Goal: Task Accomplishment & Management: Complete application form

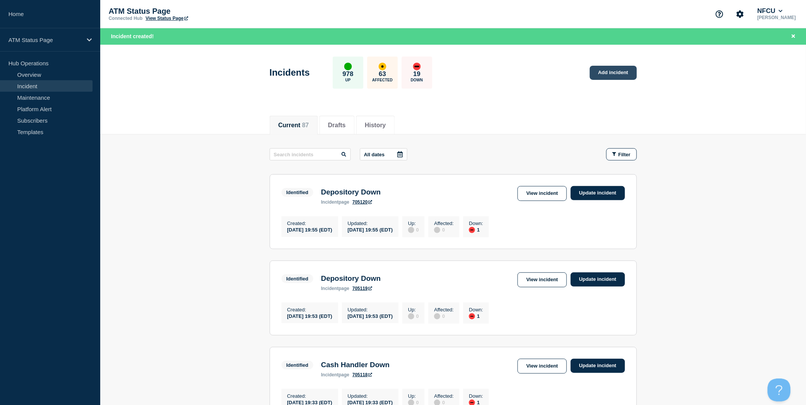
click at [623, 75] on link "Add incident" at bounding box center [613, 73] width 47 height 14
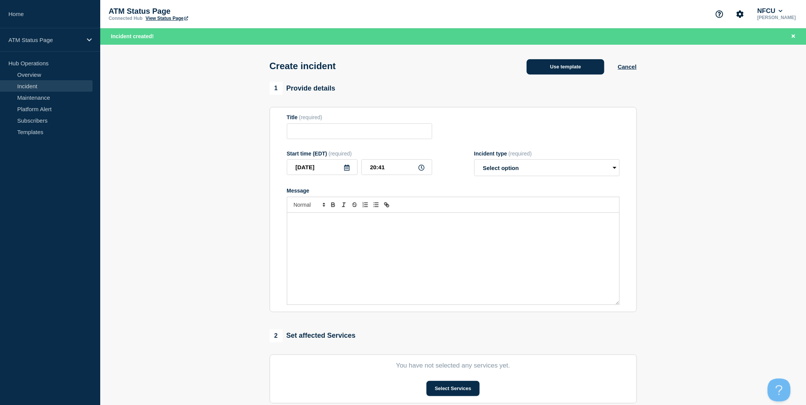
click at [580, 73] on button "Use template" at bounding box center [566, 66] width 78 height 15
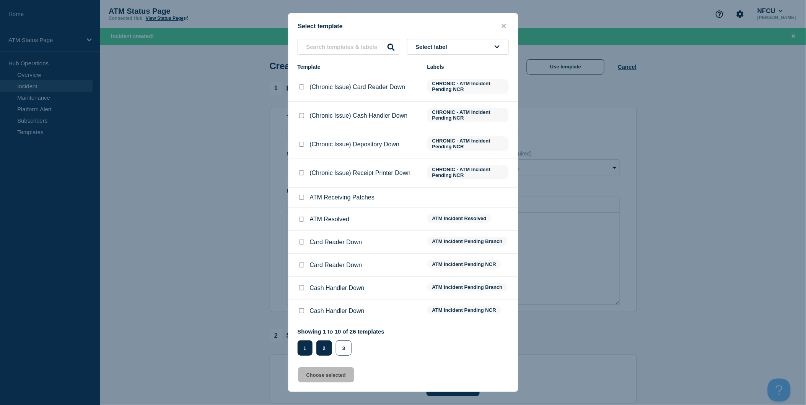
click at [322, 347] on button "2" at bounding box center [324, 348] width 16 height 15
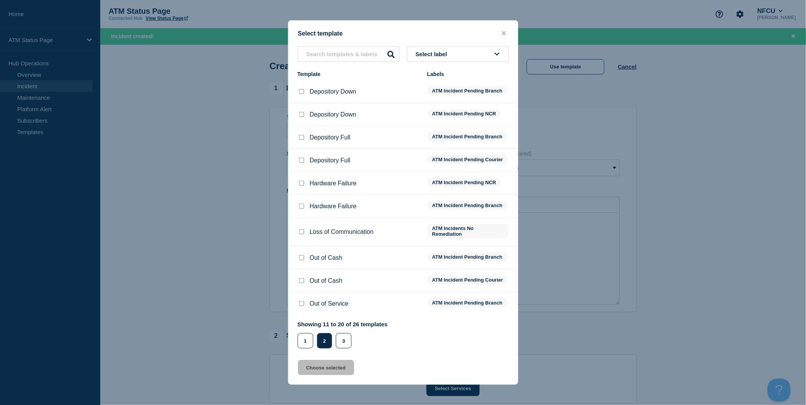
click at [302, 89] on input "Depository Down checkbox" at bounding box center [301, 91] width 5 height 5
checkbox input "true"
click at [345, 372] on button "Choose selected" at bounding box center [326, 367] width 56 height 15
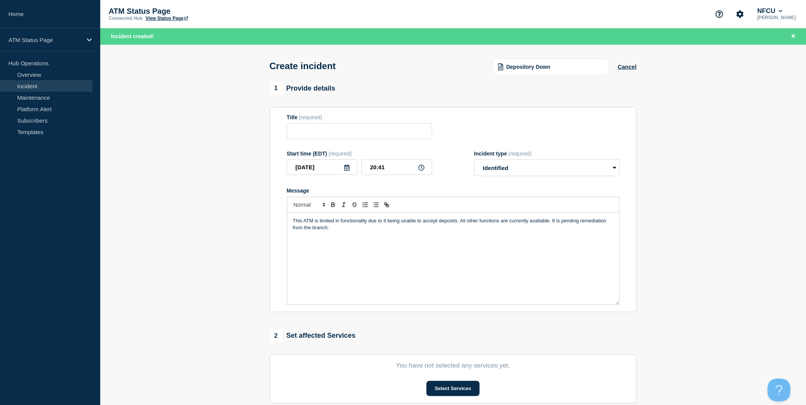
type input "Depository Down"
select select "identified"
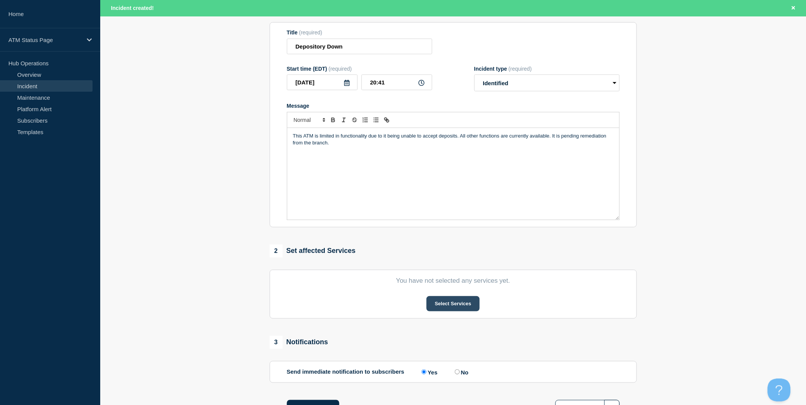
click at [457, 309] on button "Select Services" at bounding box center [452, 303] width 53 height 15
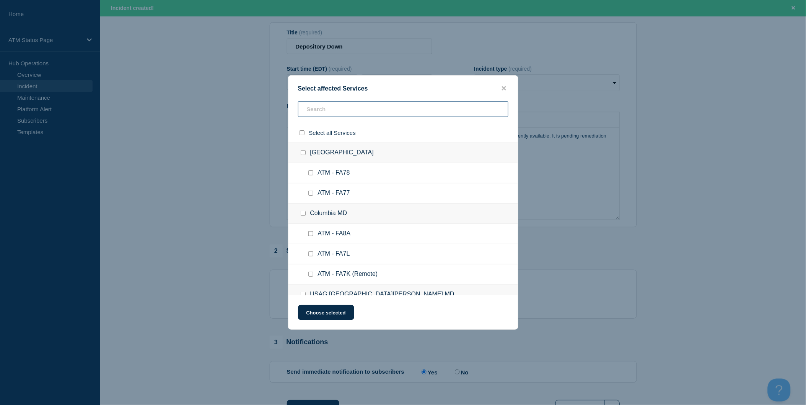
click at [351, 112] on input "text" at bounding box center [403, 109] width 210 height 16
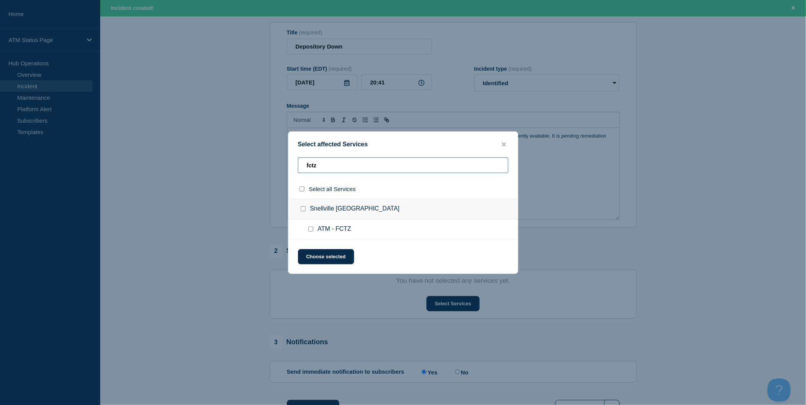
type input "fctz"
click at [301, 190] on input "select all checkbox" at bounding box center [301, 189] width 5 height 5
checkbox input "true"
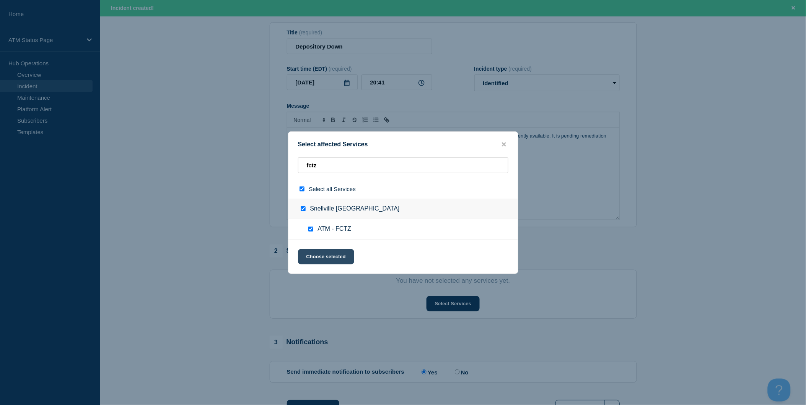
click at [326, 262] on button "Choose selected" at bounding box center [326, 256] width 56 height 15
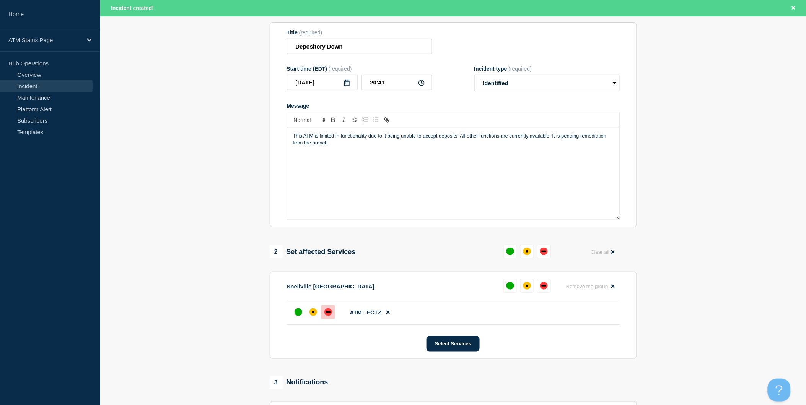
click at [327, 316] on div "down" at bounding box center [328, 313] width 8 height 8
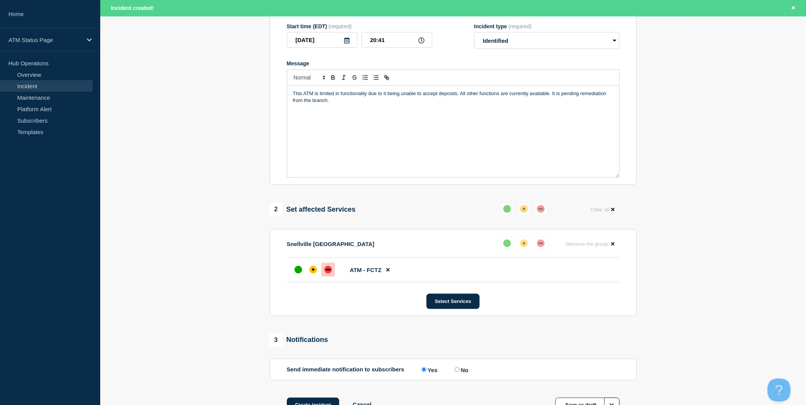
scroll to position [188, 0]
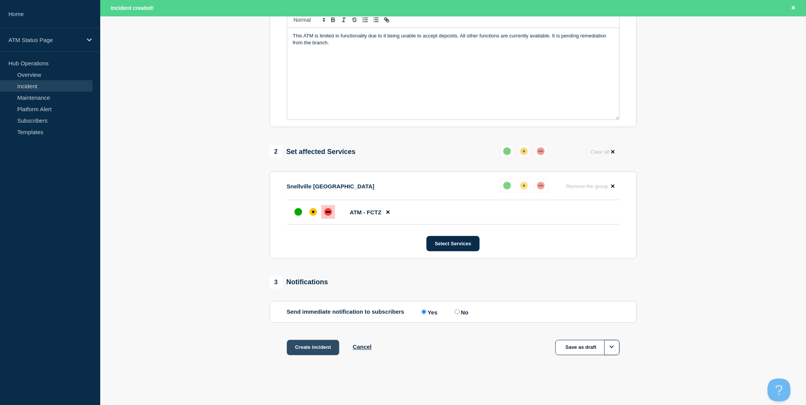
click at [332, 350] on button "Create incident" at bounding box center [313, 347] width 53 height 15
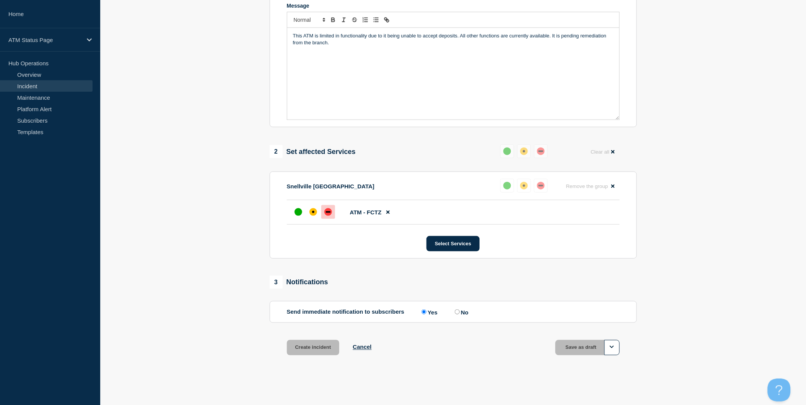
scroll to position [171, 0]
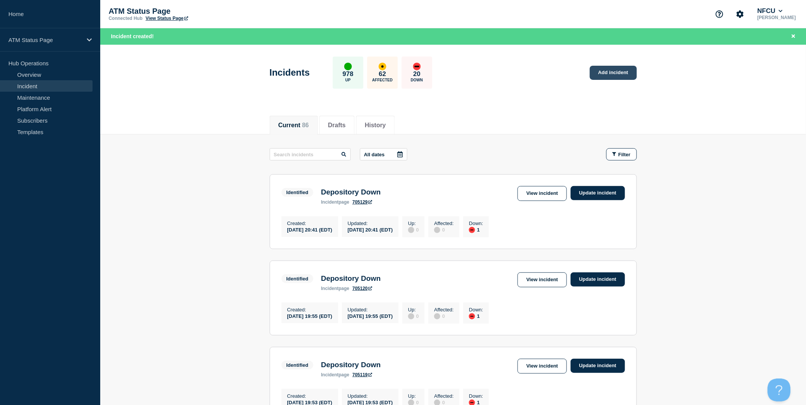
click at [627, 73] on link "Add incident" at bounding box center [613, 73] width 47 height 14
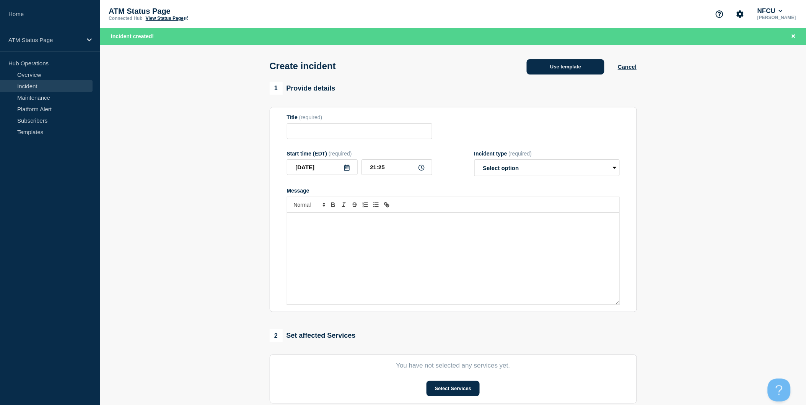
click at [577, 71] on button "Use template" at bounding box center [566, 66] width 78 height 15
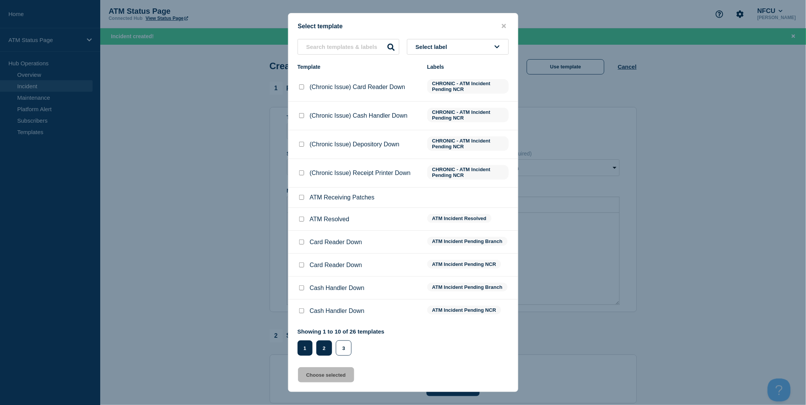
click at [327, 352] on button "2" at bounding box center [324, 348] width 16 height 15
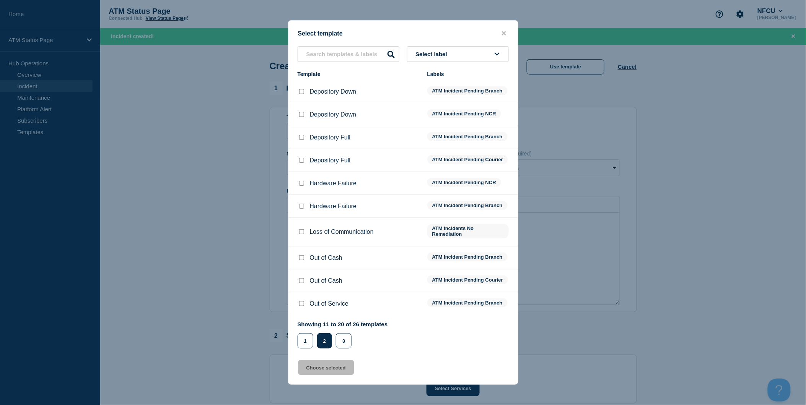
click at [301, 89] on input "Depository Down checkbox" at bounding box center [301, 91] width 5 height 5
checkbox input "true"
click at [341, 376] on button "Choose selected" at bounding box center [326, 367] width 56 height 15
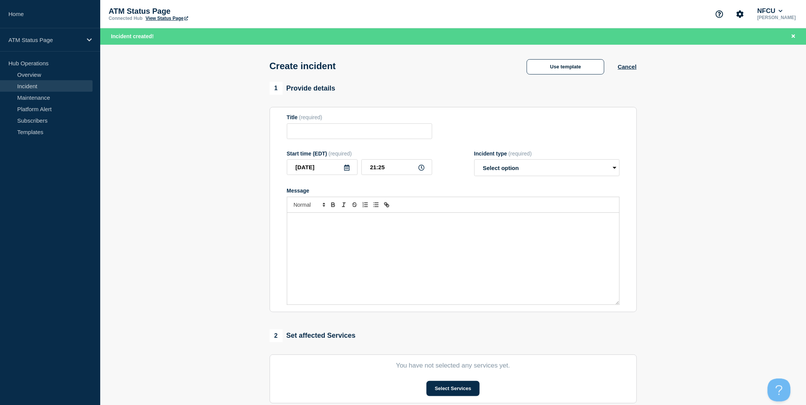
type input "Depository Down"
select select "identified"
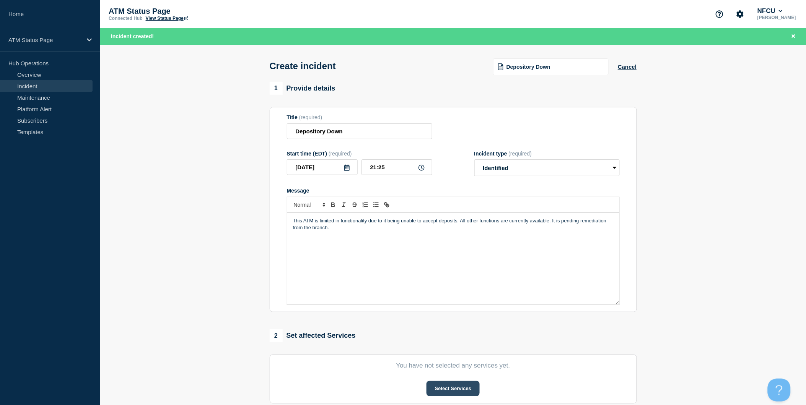
click at [458, 389] on button "Select Services" at bounding box center [452, 388] width 53 height 15
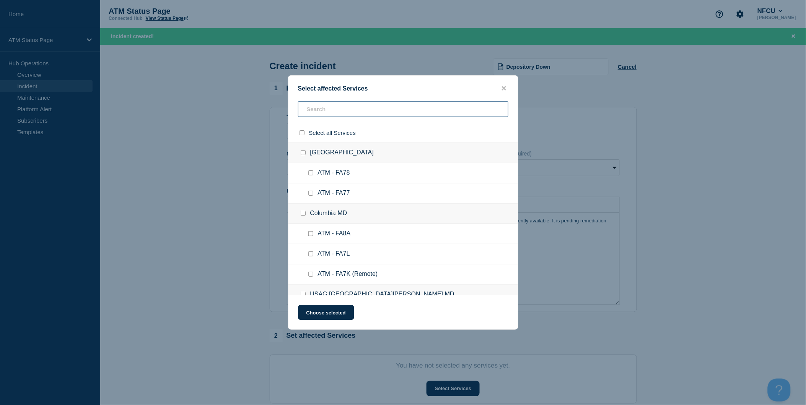
click at [376, 109] on input "text" at bounding box center [403, 109] width 210 height 16
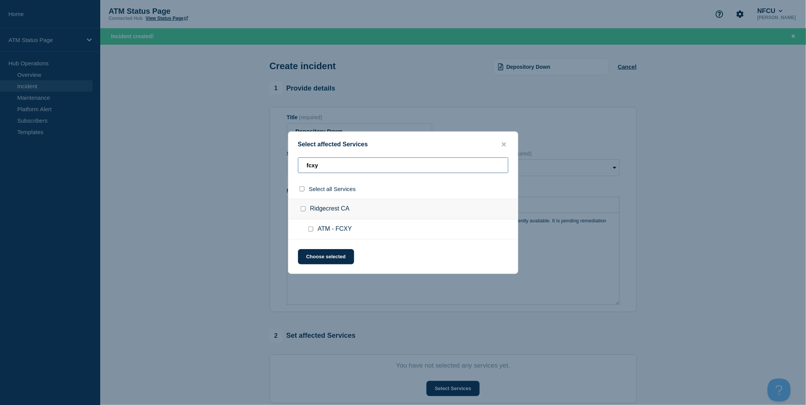
type input "fcxy"
click at [301, 189] on input "select all checkbox" at bounding box center [301, 189] width 5 height 5
checkbox input "true"
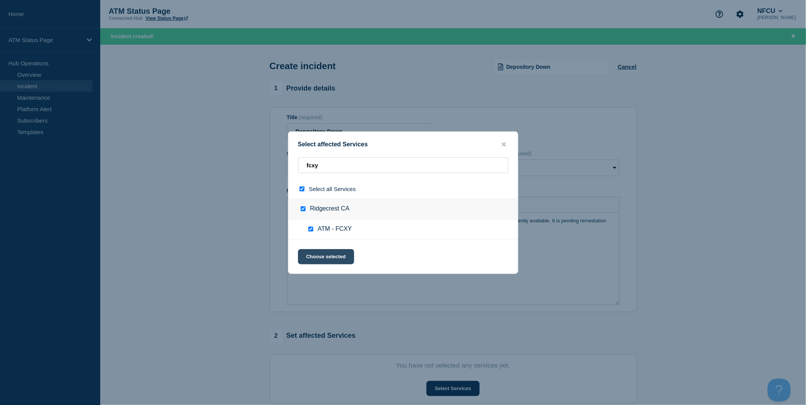
click at [330, 255] on button "Choose selected" at bounding box center [326, 256] width 56 height 15
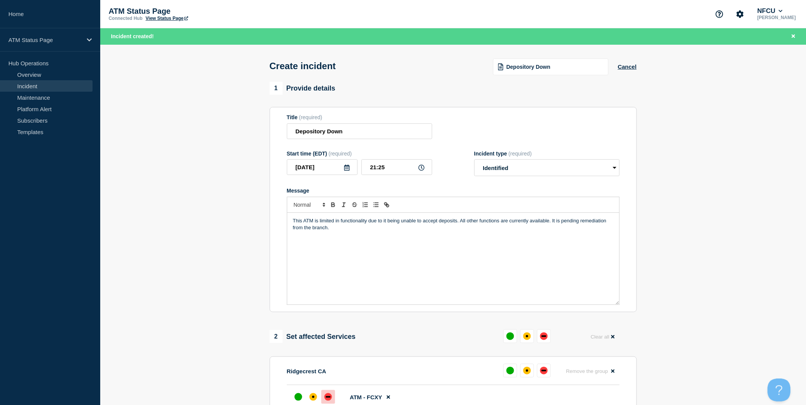
click at [328, 398] on div "down" at bounding box center [328, 397] width 8 height 8
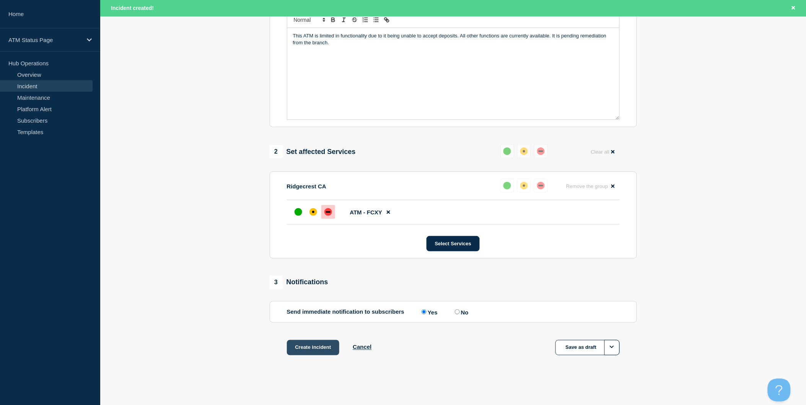
click at [326, 347] on button "Create incident" at bounding box center [313, 347] width 53 height 15
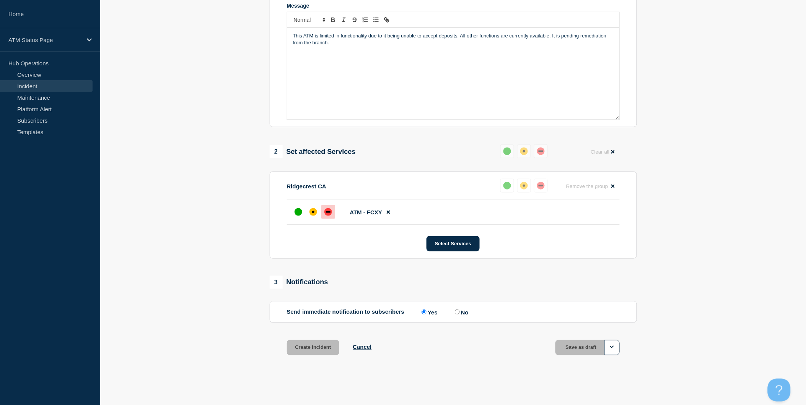
scroll to position [171, 0]
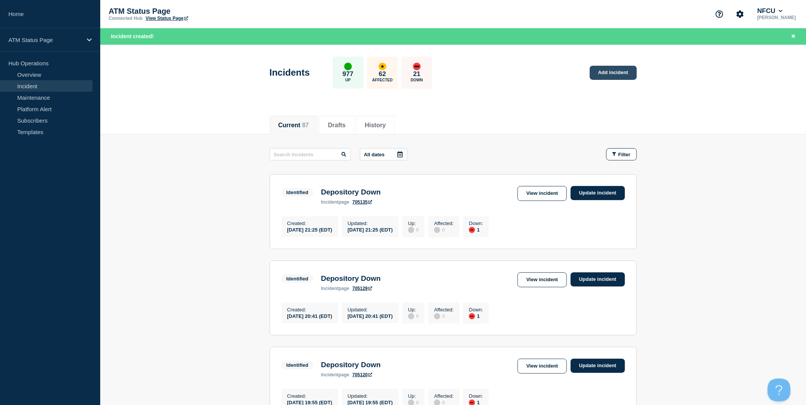
click at [629, 70] on link "Add incident" at bounding box center [613, 73] width 47 height 14
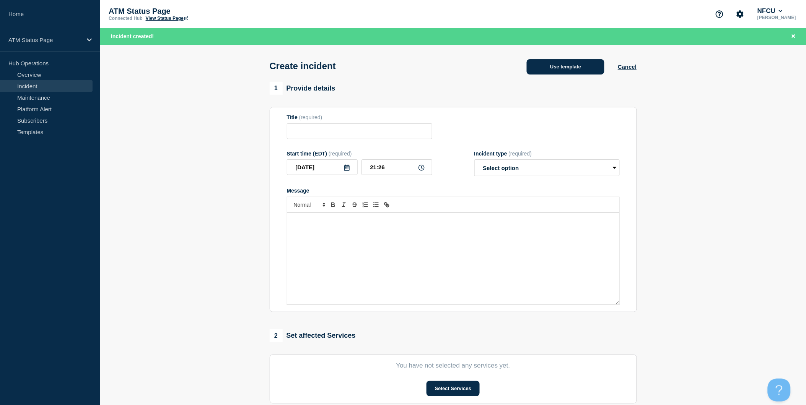
click at [593, 71] on button "Use template" at bounding box center [566, 66] width 78 height 15
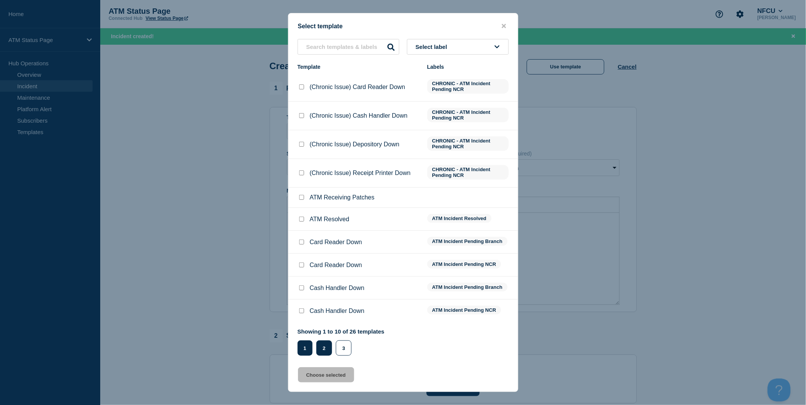
click at [324, 347] on button "2" at bounding box center [324, 348] width 16 height 15
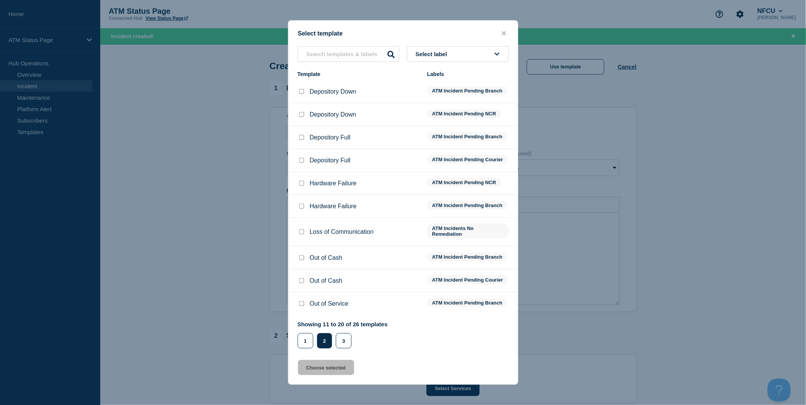
click at [302, 89] on input "Depository Down checkbox" at bounding box center [301, 91] width 5 height 5
checkbox input "true"
click at [338, 376] on button "Choose selected" at bounding box center [326, 367] width 56 height 15
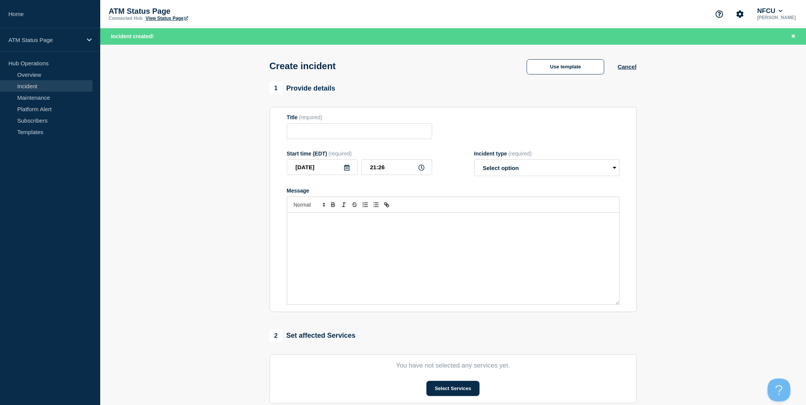
type input "Depository Down"
select select "identified"
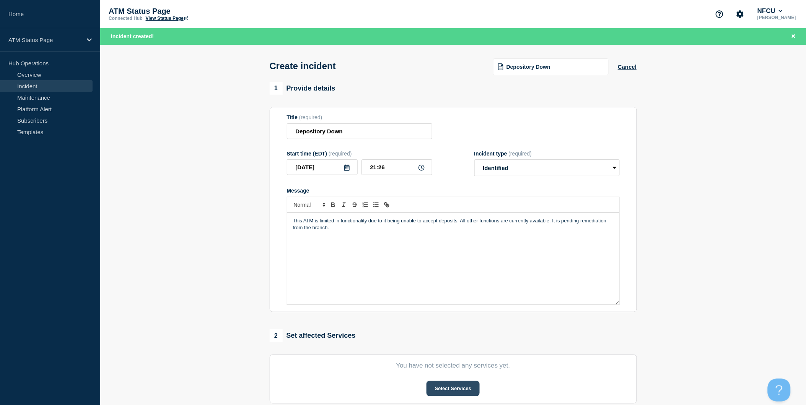
click at [468, 390] on button "Select Services" at bounding box center [452, 388] width 53 height 15
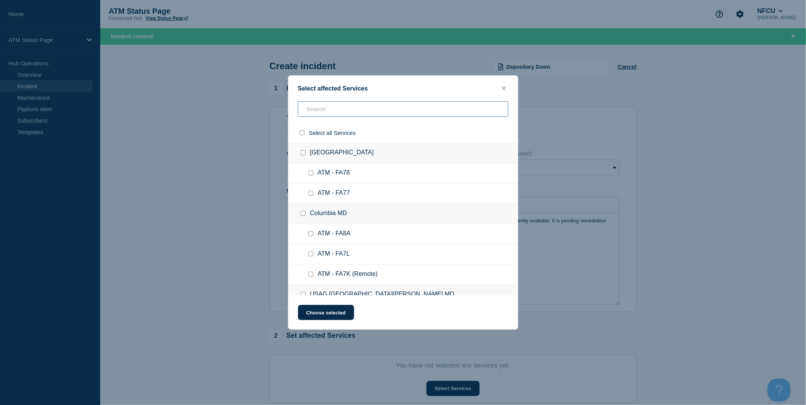
click at [357, 113] on input "text" at bounding box center [403, 109] width 210 height 16
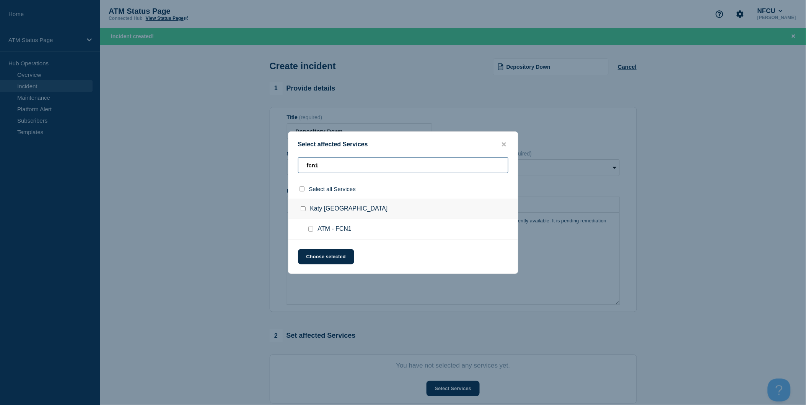
type input "fcn1"
click at [301, 190] on input "select all checkbox" at bounding box center [301, 189] width 5 height 5
checkbox input "true"
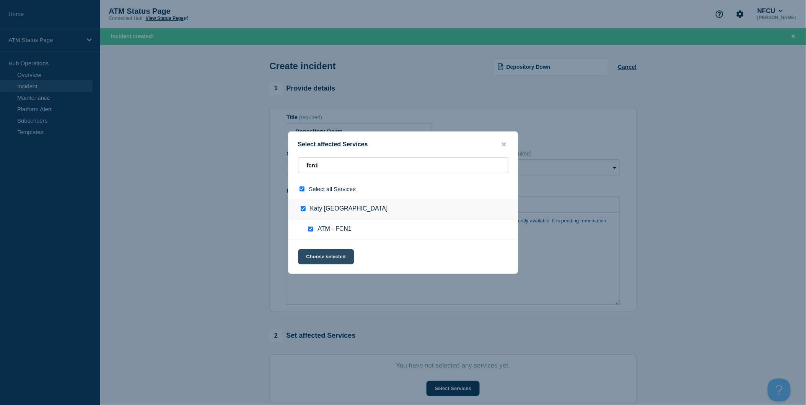
click at [328, 259] on button "Choose selected" at bounding box center [326, 256] width 56 height 15
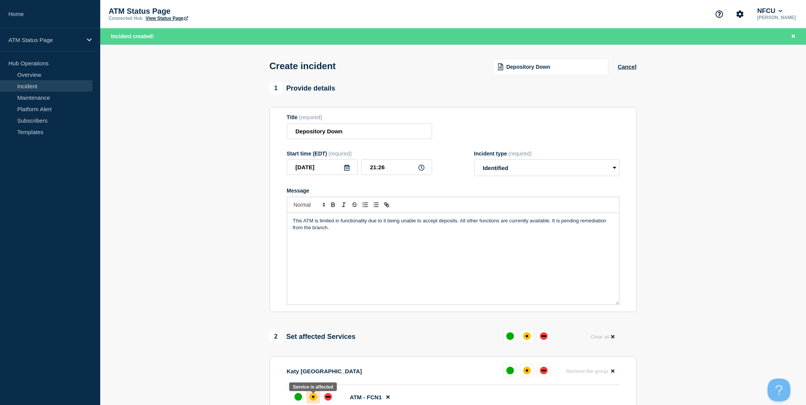
click at [314, 401] on div "affected" at bounding box center [313, 397] width 8 height 8
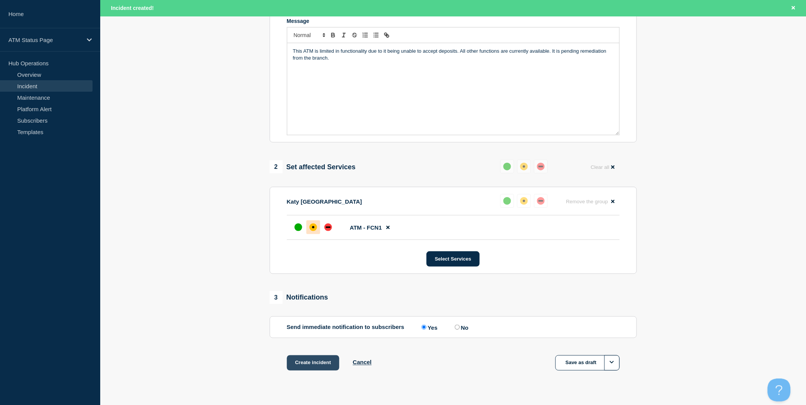
click at [323, 362] on button "Create incident" at bounding box center [313, 363] width 53 height 15
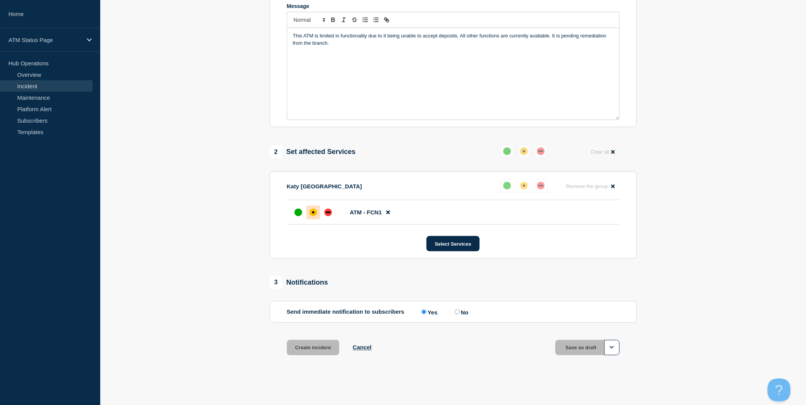
scroll to position [154, 0]
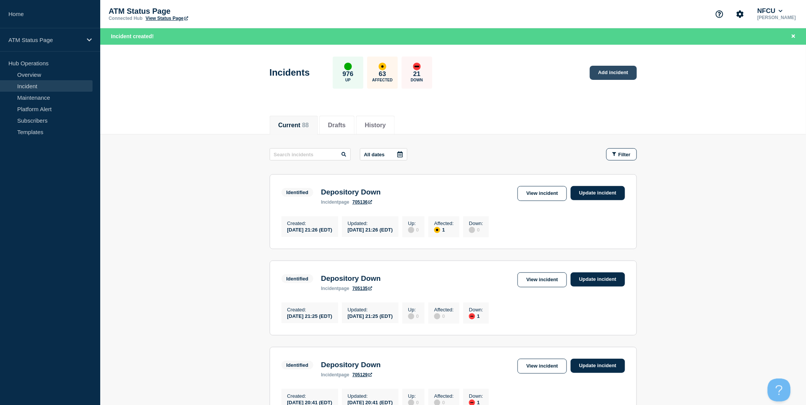
click at [610, 72] on link "Add incident" at bounding box center [613, 73] width 47 height 14
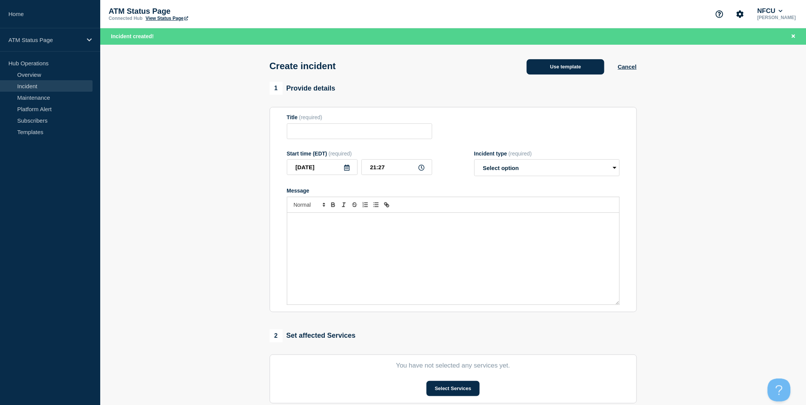
click at [579, 68] on button "Use template" at bounding box center [566, 66] width 78 height 15
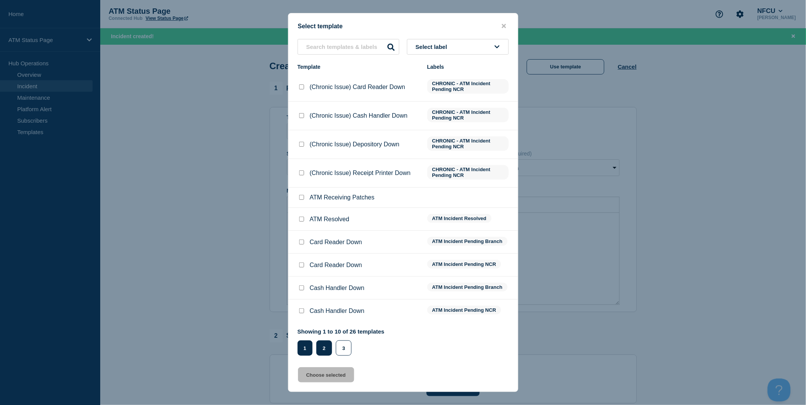
click at [327, 347] on button "2" at bounding box center [324, 348] width 16 height 15
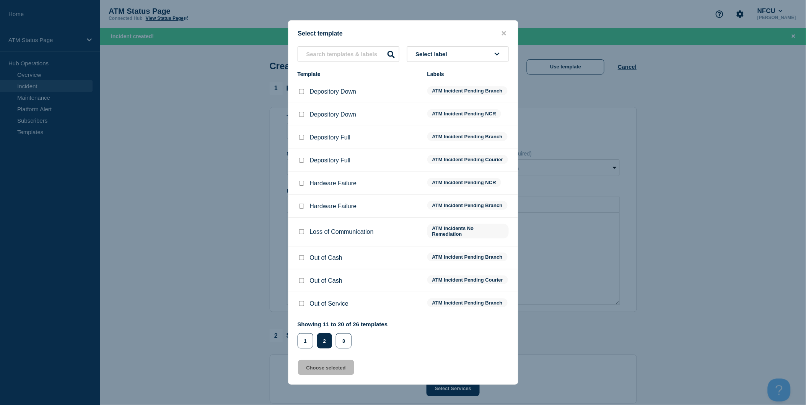
click at [302, 89] on input "Depository Down checkbox" at bounding box center [301, 91] width 5 height 5
checkbox input "true"
click at [334, 374] on button "Choose selected" at bounding box center [326, 367] width 56 height 15
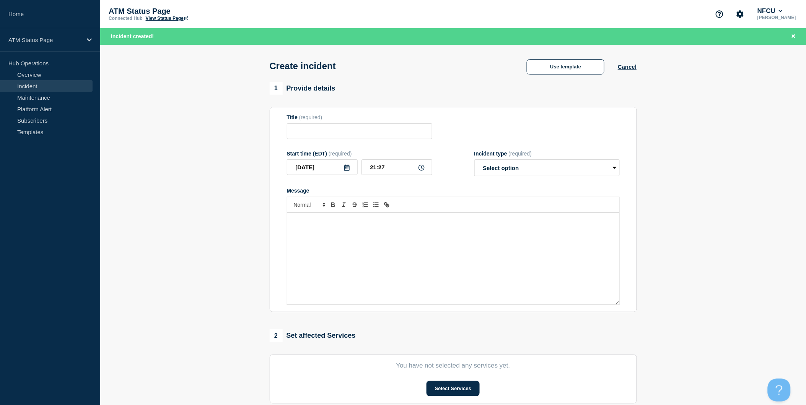
type input "Depository Down"
select select "identified"
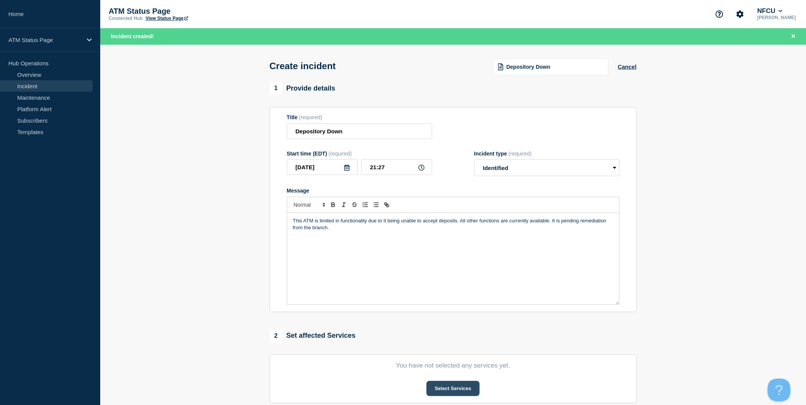
click at [464, 389] on button "Select Services" at bounding box center [452, 388] width 53 height 15
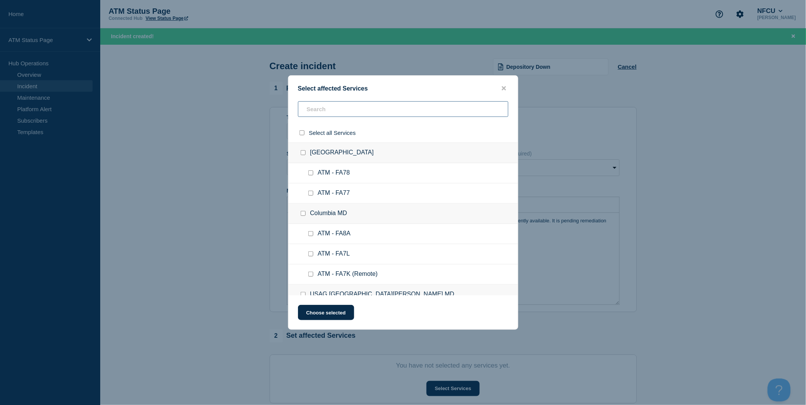
click at [395, 112] on input "text" at bounding box center [403, 109] width 210 height 16
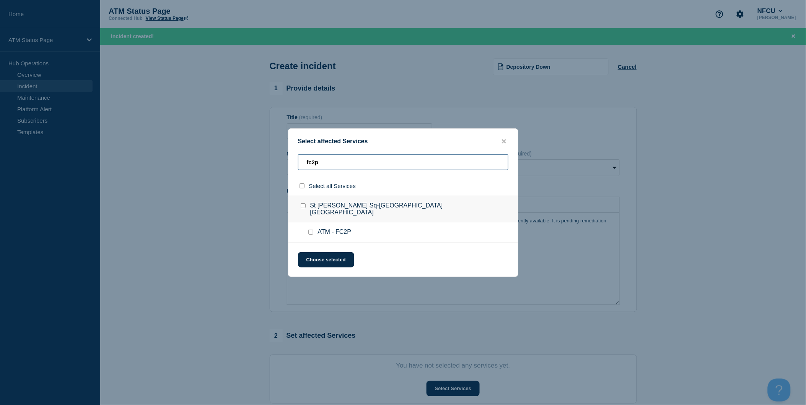
type input "fc2p"
click at [301, 189] on input "select all checkbox" at bounding box center [301, 186] width 5 height 5
checkbox input "true"
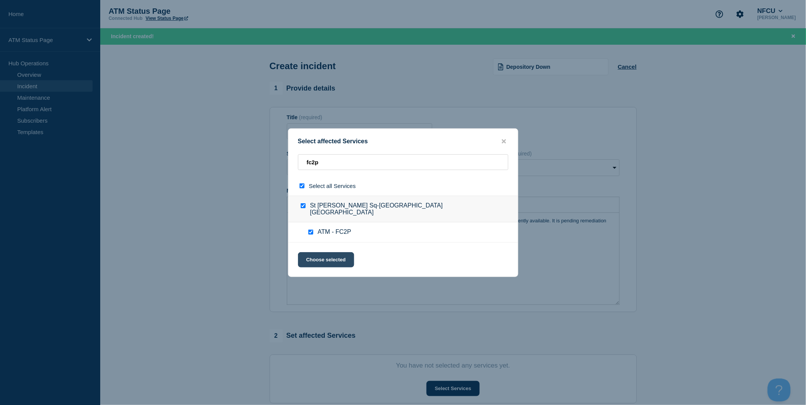
click at [333, 259] on button "Choose selected" at bounding box center [326, 259] width 56 height 15
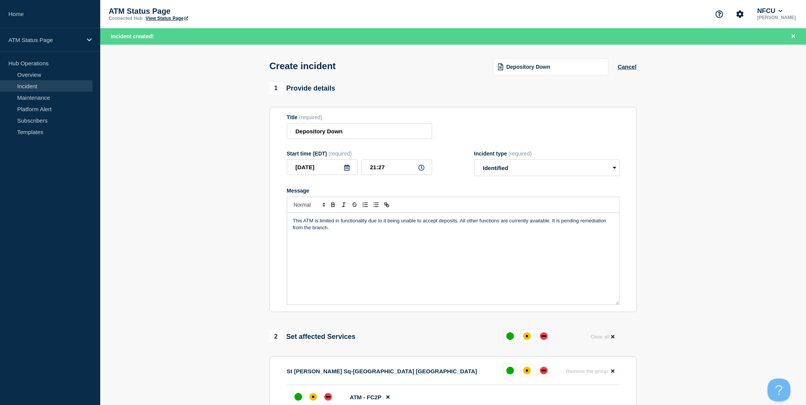
scroll to position [85, 0]
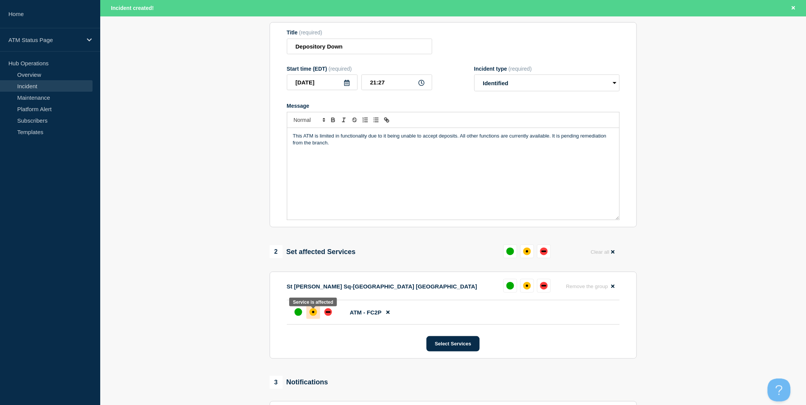
click at [314, 316] on div "affected" at bounding box center [313, 313] width 8 height 8
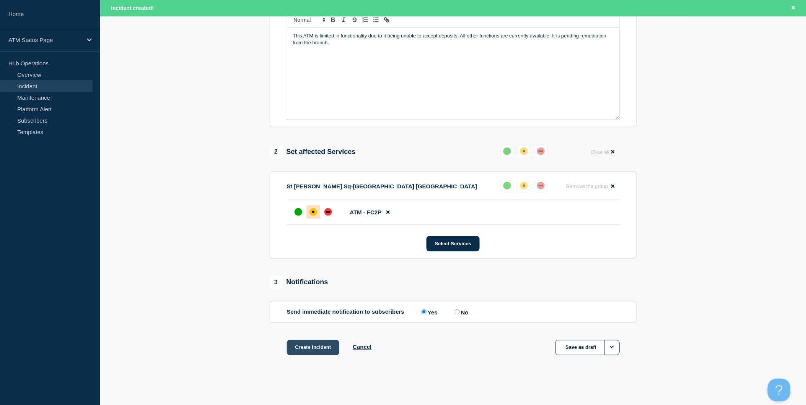
click at [330, 349] on button "Create incident" at bounding box center [313, 347] width 53 height 15
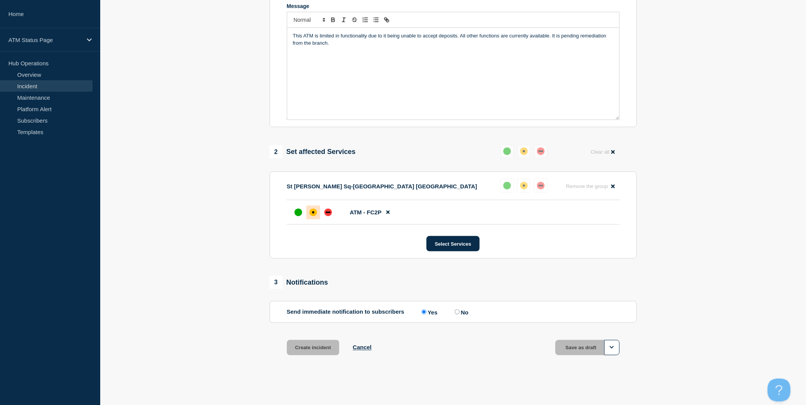
scroll to position [171, 0]
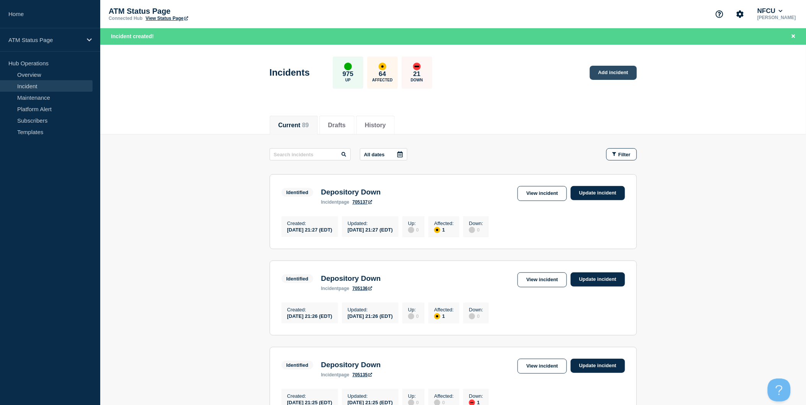
click at [625, 74] on link "Add incident" at bounding box center [613, 73] width 47 height 14
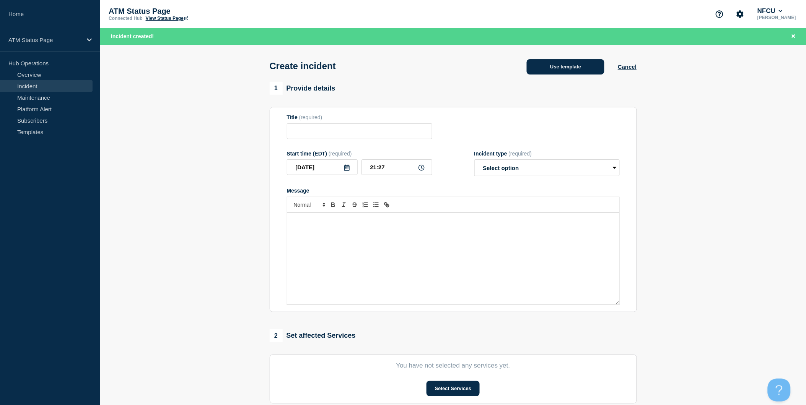
click at [583, 70] on button "Use template" at bounding box center [566, 66] width 78 height 15
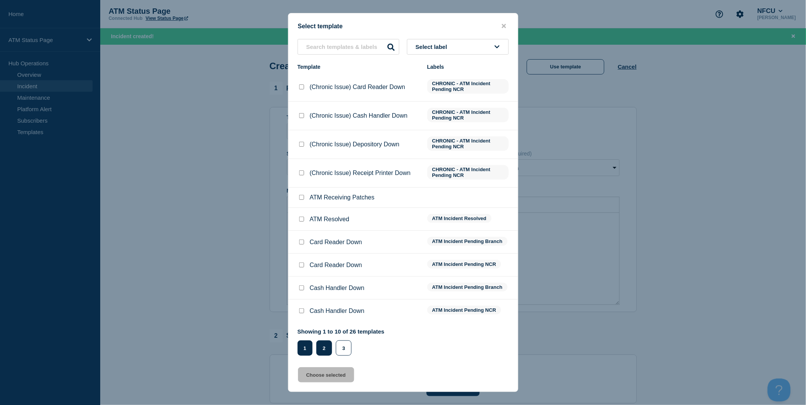
click at [324, 345] on button "2" at bounding box center [324, 348] width 16 height 15
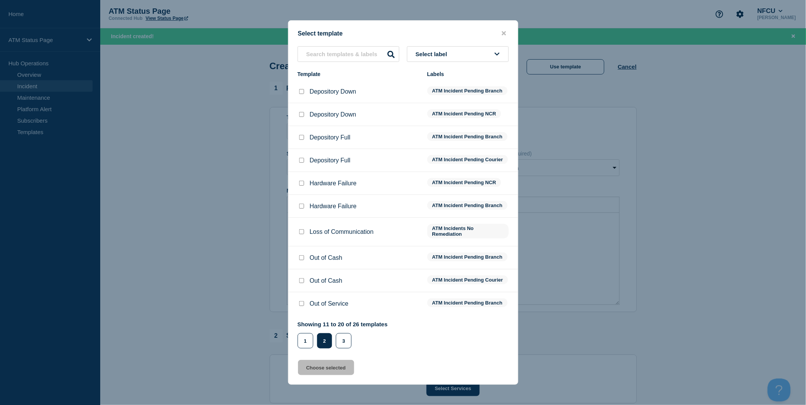
click at [303, 89] on input "Depository Down checkbox" at bounding box center [301, 91] width 5 height 5
checkbox input "true"
click at [333, 369] on button "Choose selected" at bounding box center [326, 367] width 56 height 15
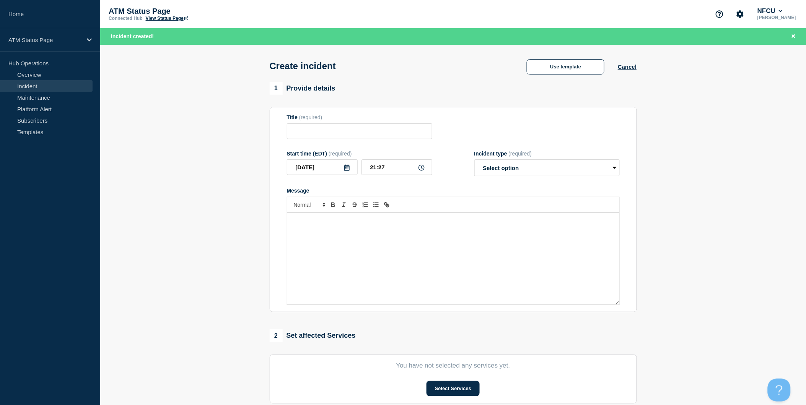
type input "Depository Down"
select select "identified"
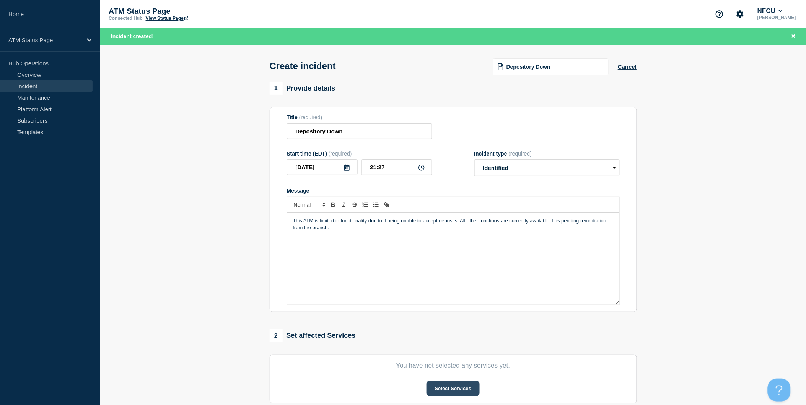
click at [444, 387] on button "Select Services" at bounding box center [452, 388] width 53 height 15
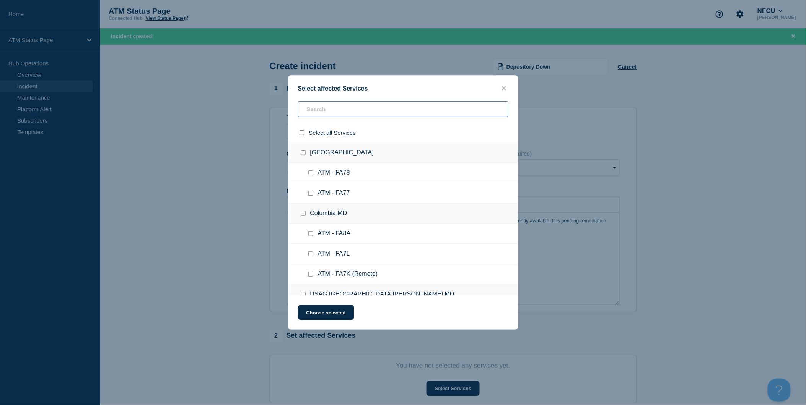
click at [389, 106] on input "text" at bounding box center [403, 109] width 210 height 16
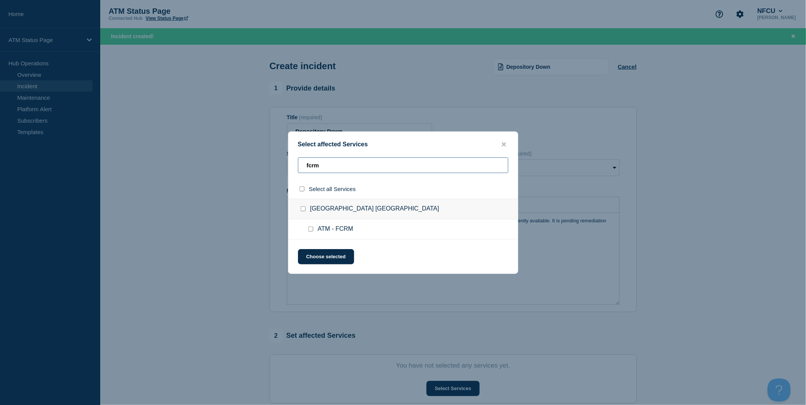
type input "fcrm"
click at [304, 190] on input "select all checkbox" at bounding box center [301, 189] width 5 height 5
checkbox input "true"
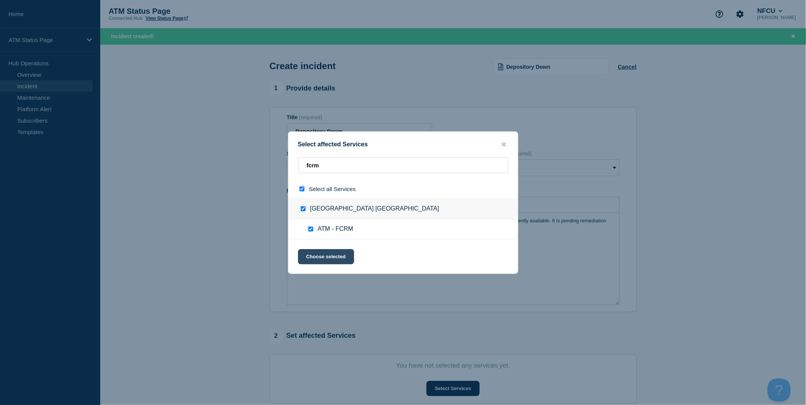
click at [330, 254] on button "Choose selected" at bounding box center [326, 256] width 56 height 15
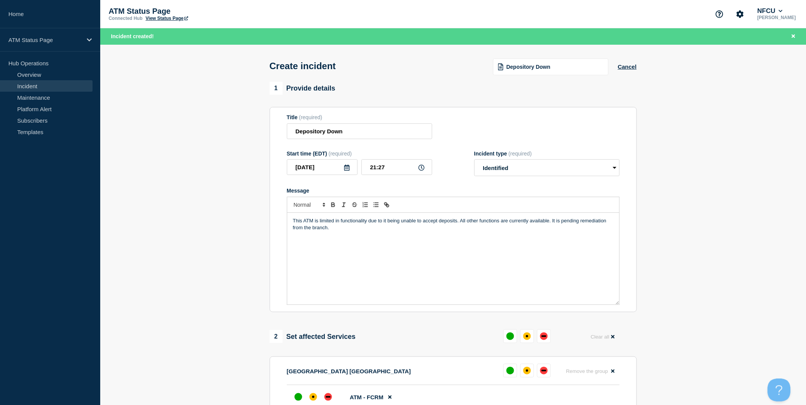
scroll to position [85, 0]
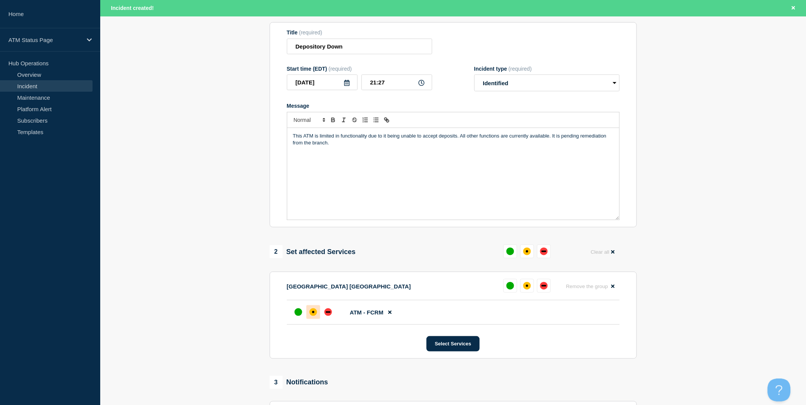
click at [315, 316] on div "affected" at bounding box center [313, 313] width 8 height 8
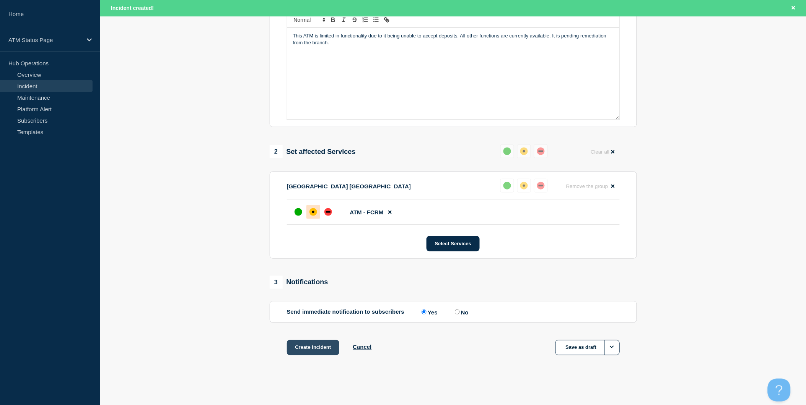
click at [327, 343] on button "Create incident" at bounding box center [313, 347] width 53 height 15
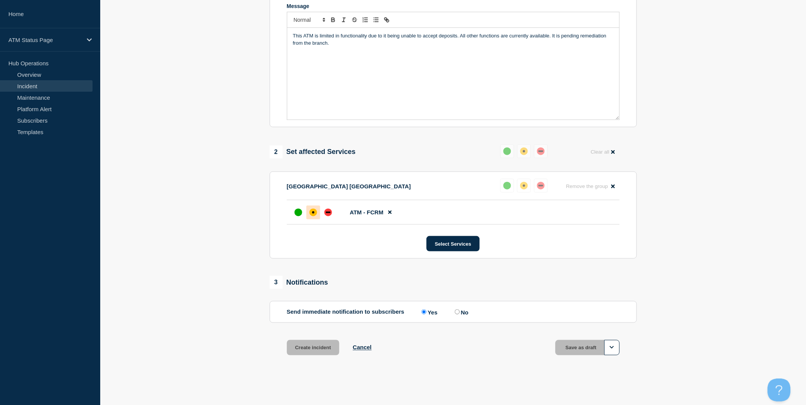
scroll to position [171, 0]
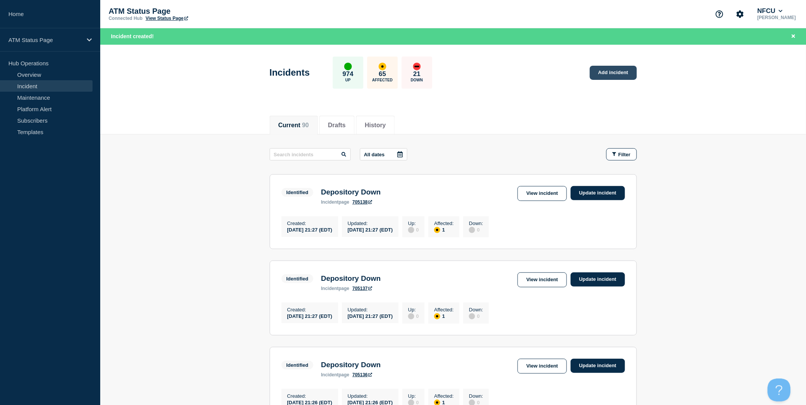
click at [626, 76] on link "Add incident" at bounding box center [613, 73] width 47 height 14
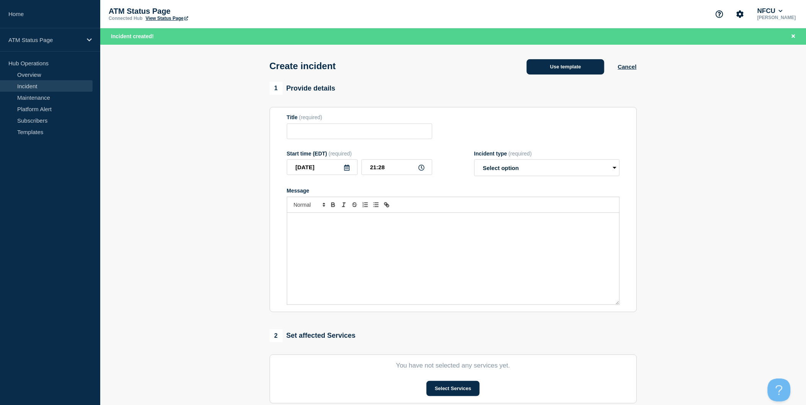
click at [578, 74] on button "Use template" at bounding box center [566, 66] width 78 height 15
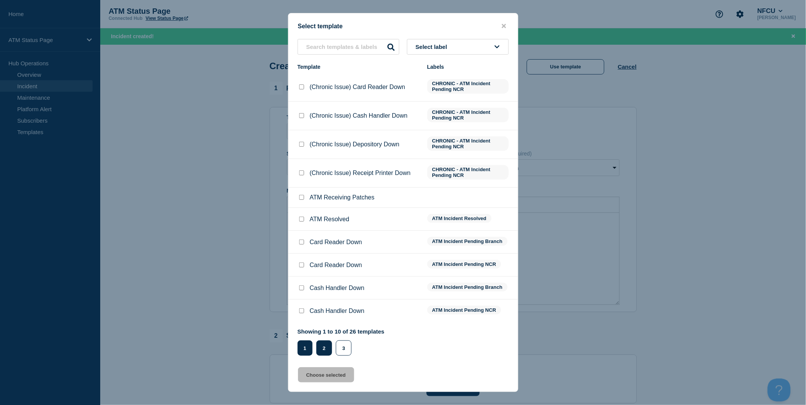
click at [327, 347] on button "2" at bounding box center [324, 348] width 16 height 15
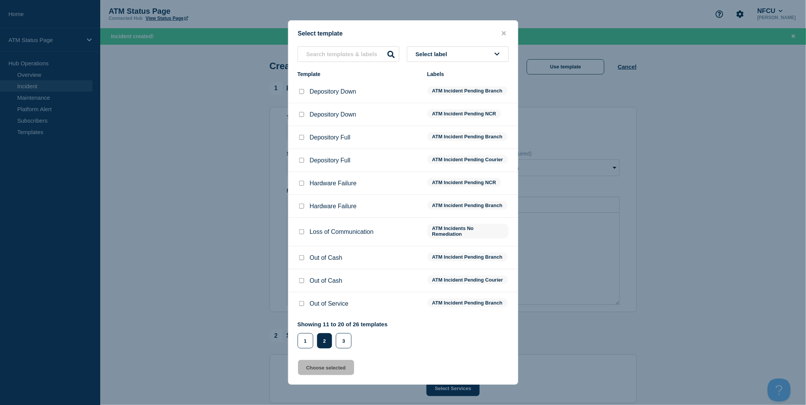
click at [301, 89] on input "Depository Down checkbox" at bounding box center [301, 91] width 5 height 5
checkbox input "true"
click at [333, 374] on button "Choose selected" at bounding box center [326, 367] width 56 height 15
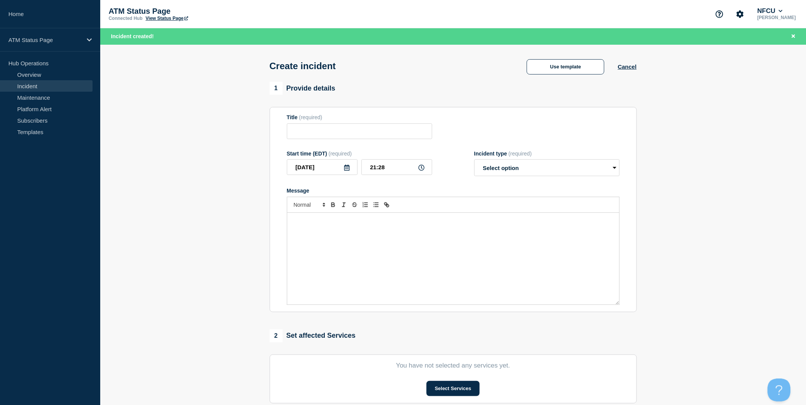
type input "Depository Down"
select select "identified"
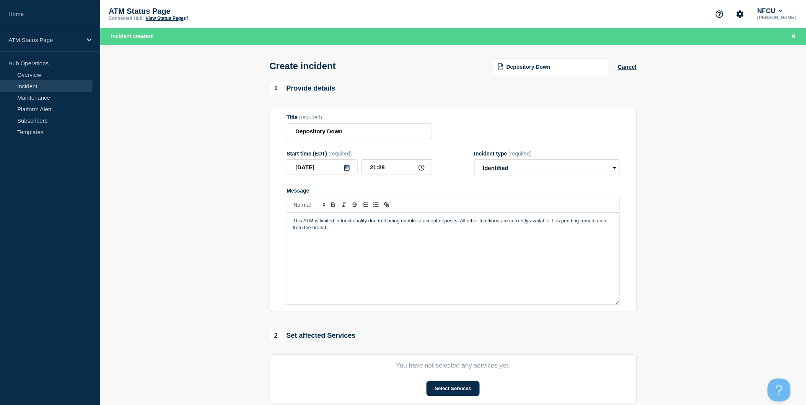
scroll to position [127, 0]
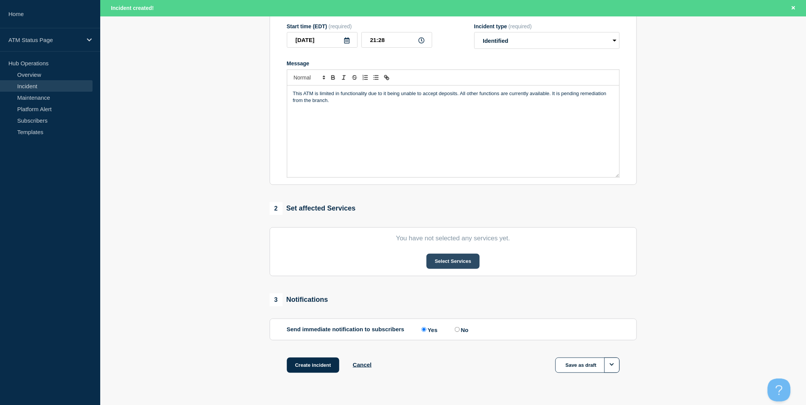
click at [458, 266] on button "Select Services" at bounding box center [452, 261] width 53 height 15
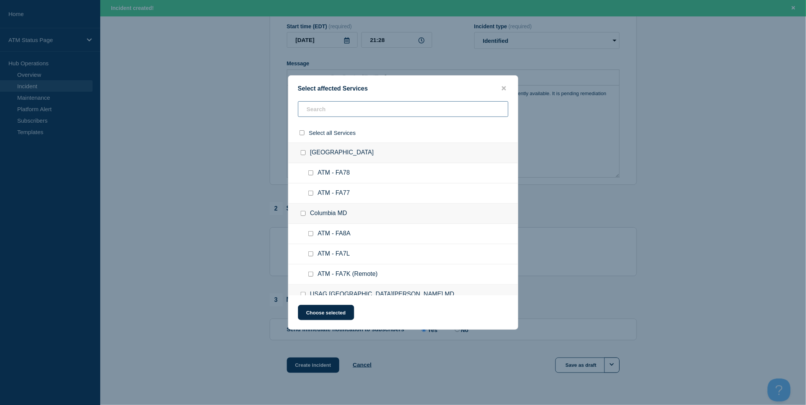
click at [398, 109] on input "text" at bounding box center [403, 109] width 210 height 16
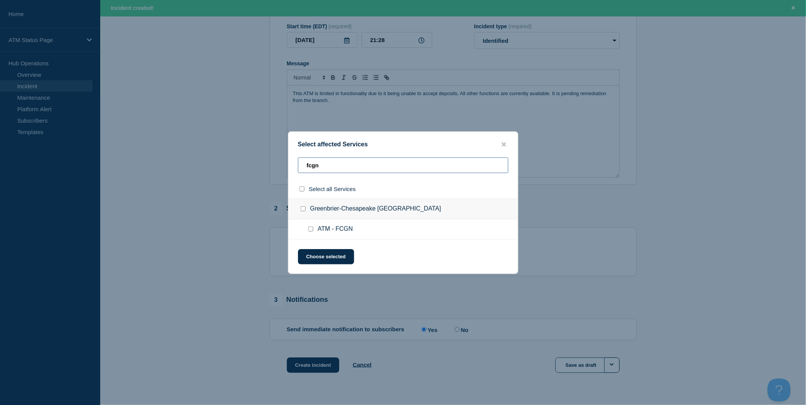
type input "fcgn"
click at [301, 190] on input "select all checkbox" at bounding box center [301, 189] width 5 height 5
checkbox input "true"
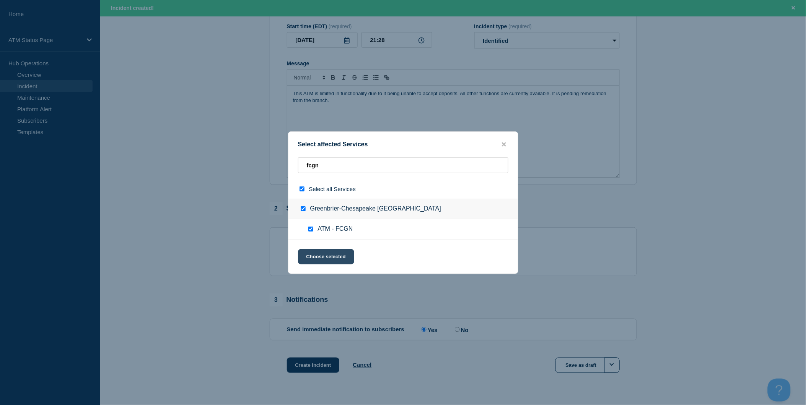
click at [333, 258] on button "Choose selected" at bounding box center [326, 256] width 56 height 15
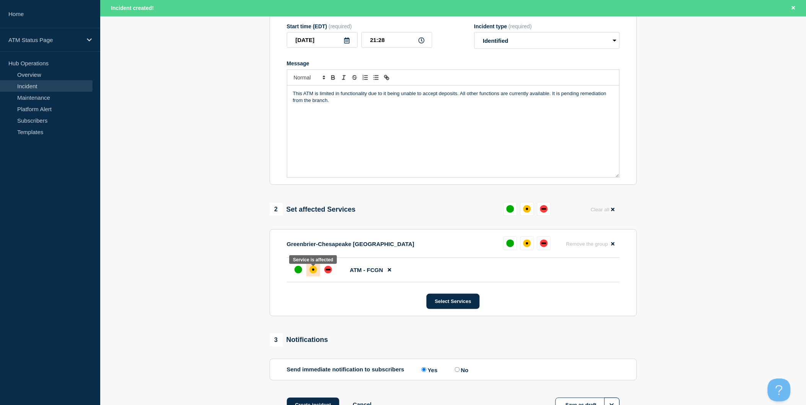
click at [316, 276] on div at bounding box center [313, 270] width 14 height 14
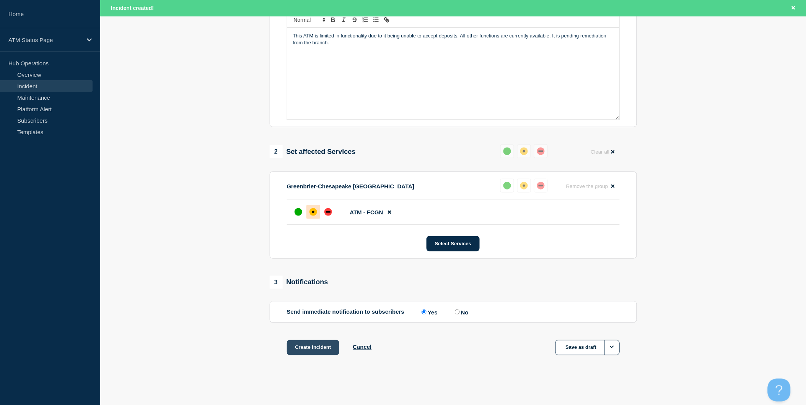
click at [323, 343] on button "Create incident" at bounding box center [313, 347] width 53 height 15
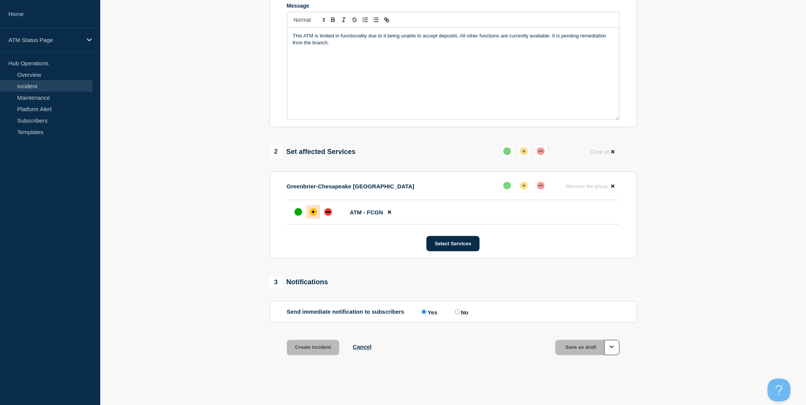
scroll to position [171, 0]
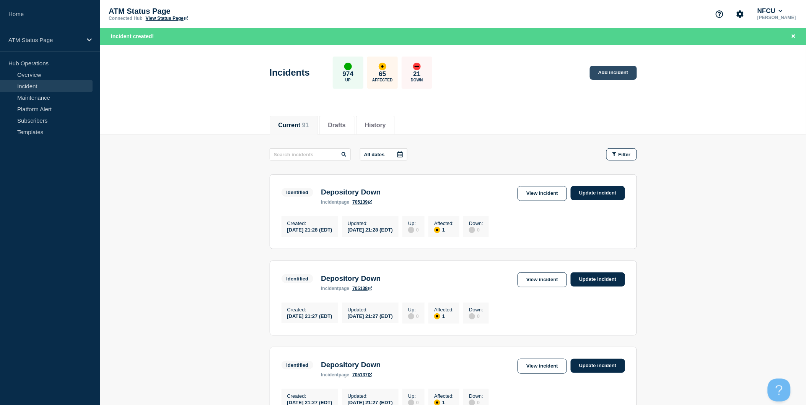
click at [618, 75] on link "Add incident" at bounding box center [613, 73] width 47 height 14
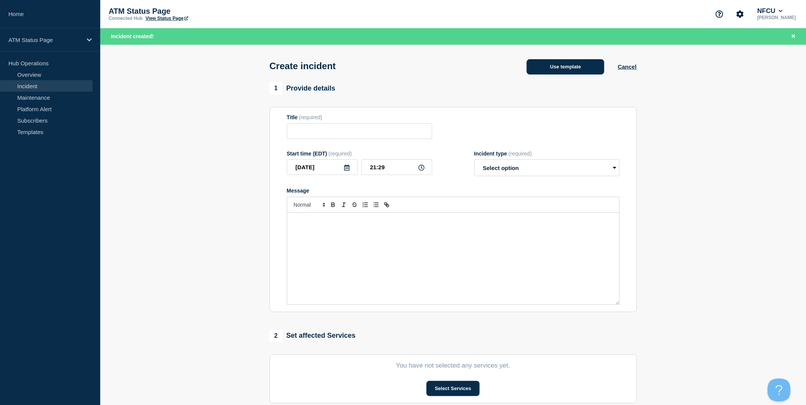
click at [583, 71] on button "Use template" at bounding box center [566, 66] width 78 height 15
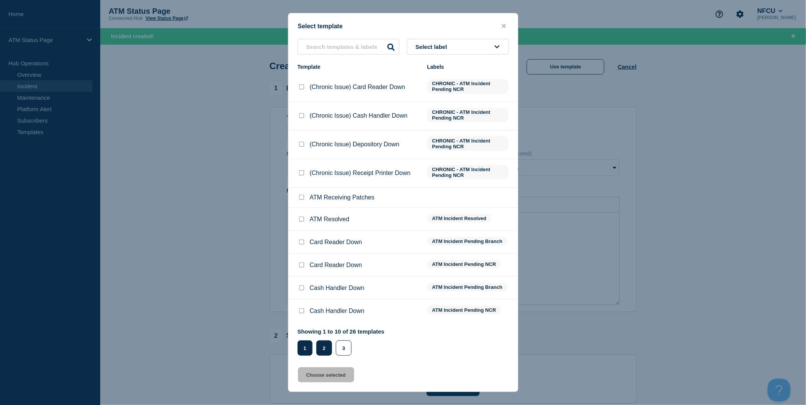
click at [327, 354] on button "2" at bounding box center [324, 348] width 16 height 15
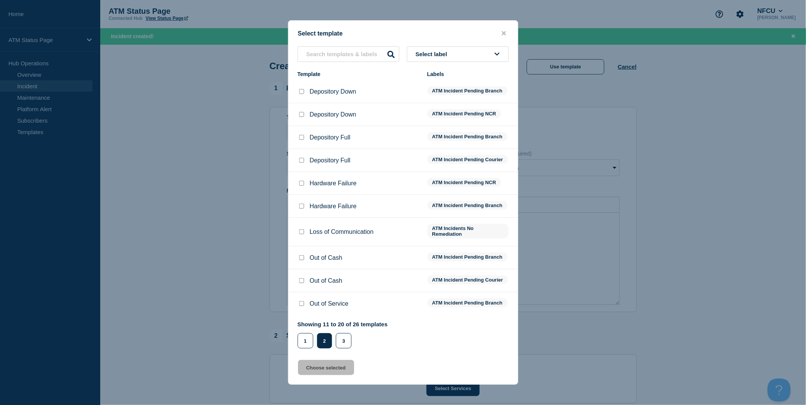
click at [300, 89] on input "Depository Down checkbox" at bounding box center [301, 91] width 5 height 5
checkbox input "true"
click at [335, 373] on button "Choose selected" at bounding box center [326, 367] width 56 height 15
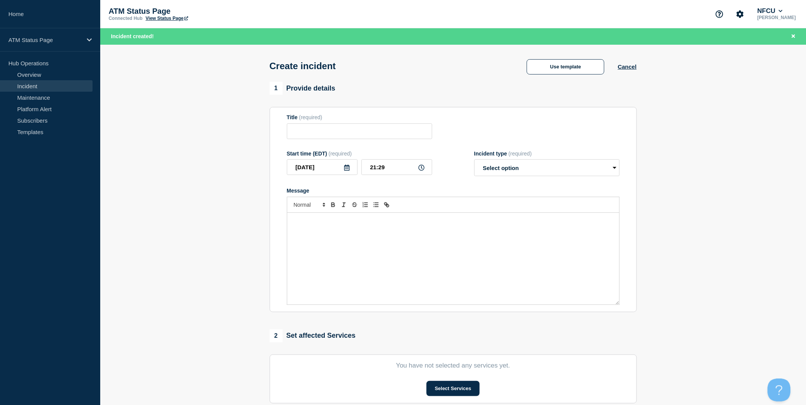
type input "Depository Down"
select select "identified"
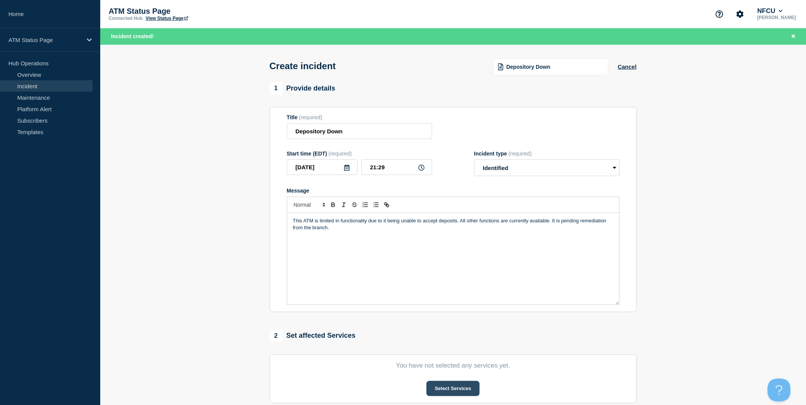
click at [456, 388] on button "Select Services" at bounding box center [452, 388] width 53 height 15
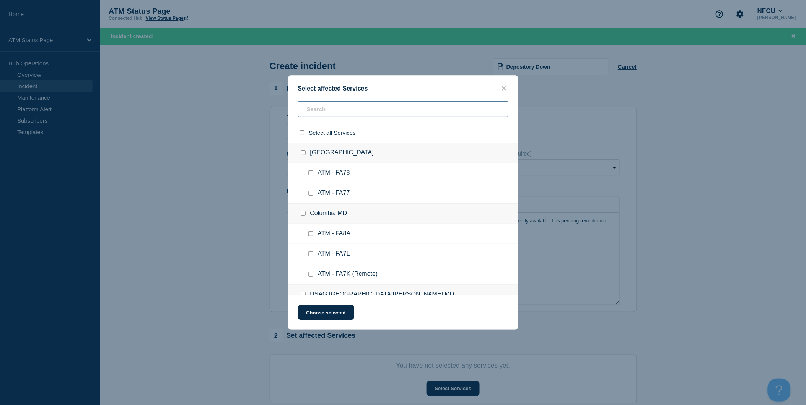
click at [376, 113] on input "text" at bounding box center [403, 109] width 210 height 16
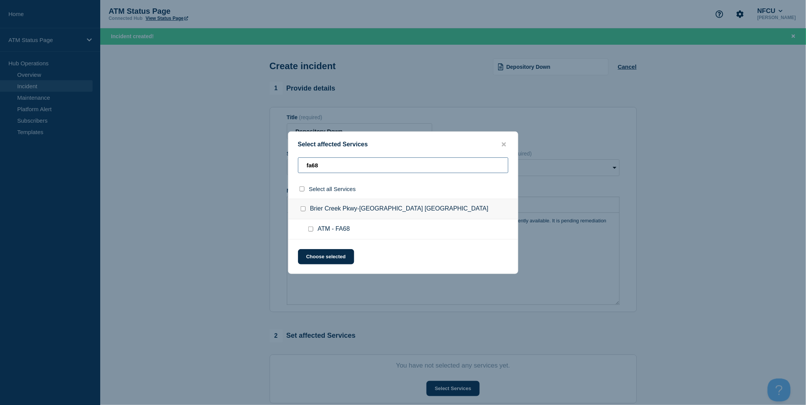
type input "fa68"
click at [299, 189] on input "select all checkbox" at bounding box center [301, 189] width 5 height 5
checkbox input "true"
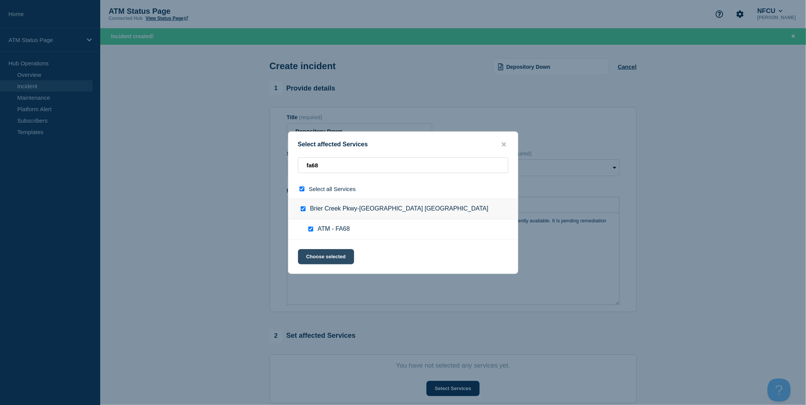
click at [322, 256] on button "Choose selected" at bounding box center [326, 256] width 56 height 15
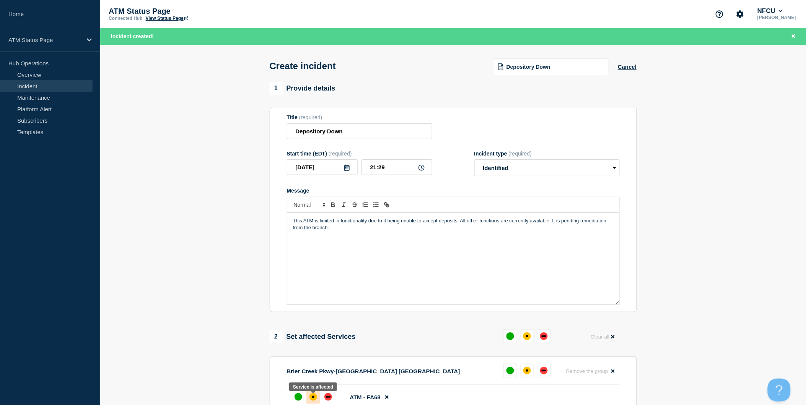
click at [312, 398] on div "affected" at bounding box center [313, 397] width 8 height 8
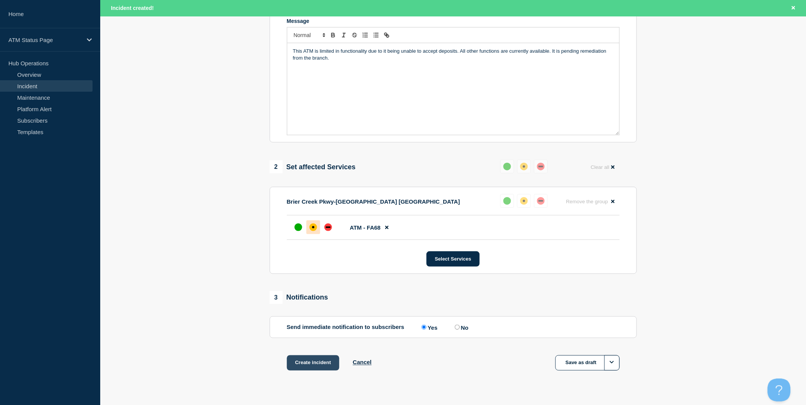
click at [321, 366] on button "Create incident" at bounding box center [313, 363] width 53 height 15
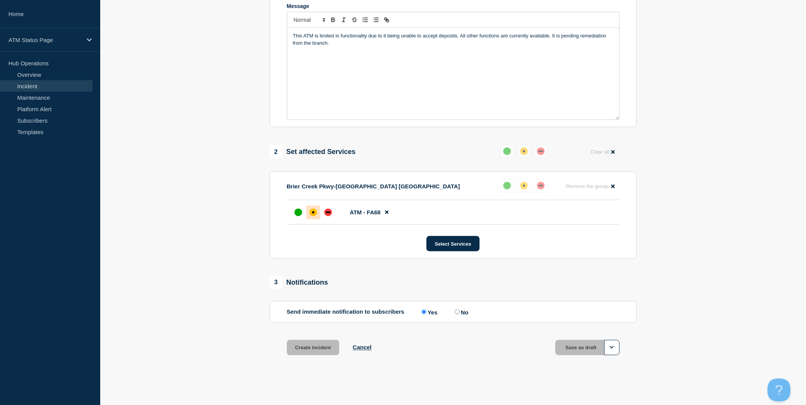
scroll to position [154, 0]
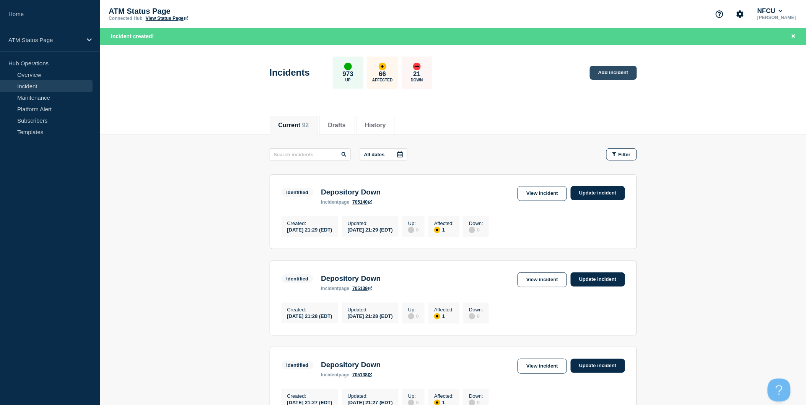
click at [624, 71] on link "Add incident" at bounding box center [613, 73] width 47 height 14
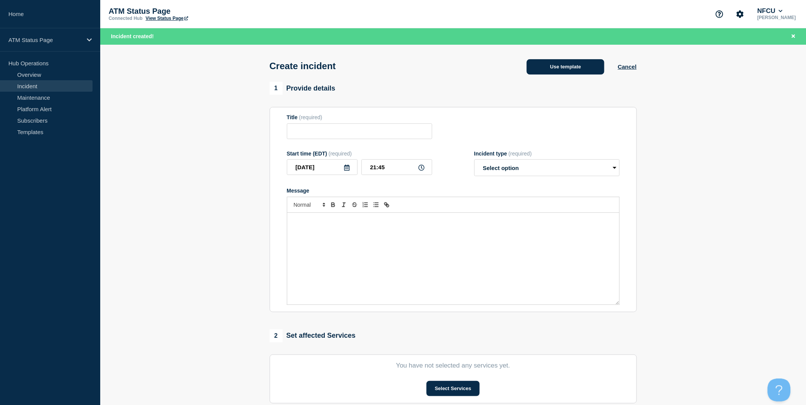
click at [580, 69] on button "Use template" at bounding box center [566, 66] width 78 height 15
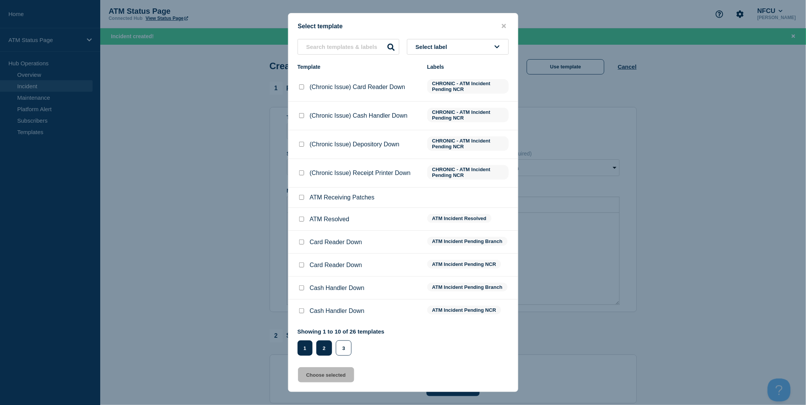
click at [323, 346] on button "2" at bounding box center [324, 348] width 16 height 15
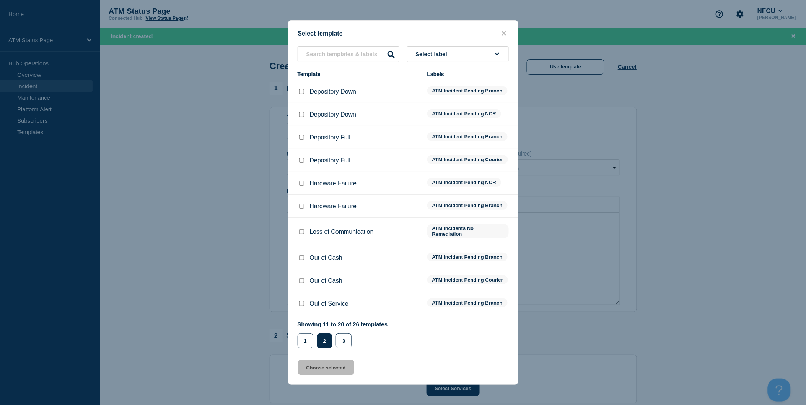
click at [304, 89] on input "Depository Down checkbox" at bounding box center [301, 91] width 5 height 5
checkbox input "true"
click at [337, 368] on button "Choose selected" at bounding box center [326, 367] width 56 height 15
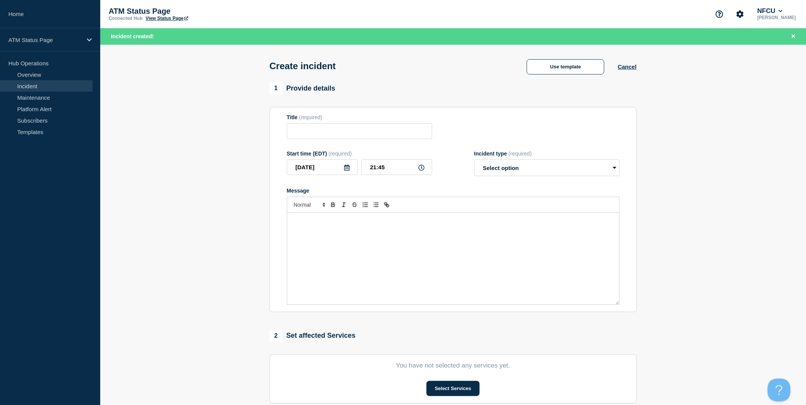
type input "Depository Down"
select select "identified"
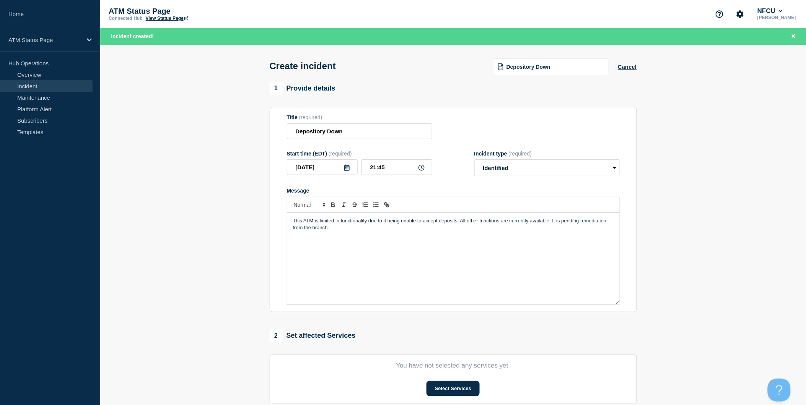
scroll to position [42, 0]
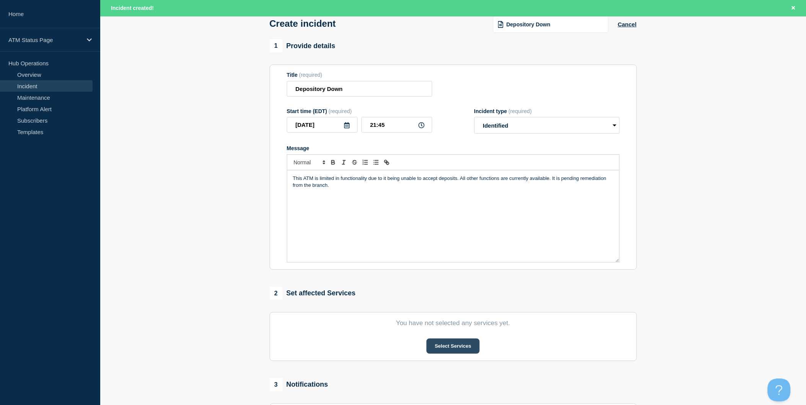
click at [454, 354] on button "Select Services" at bounding box center [452, 346] width 53 height 15
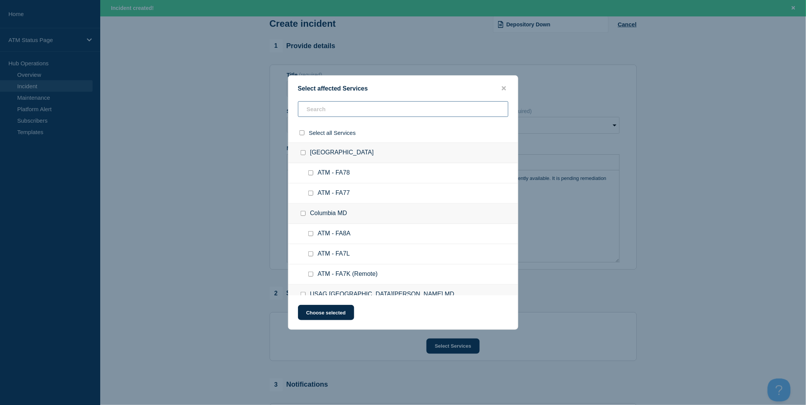
click at [399, 109] on input "text" at bounding box center [403, 109] width 210 height 16
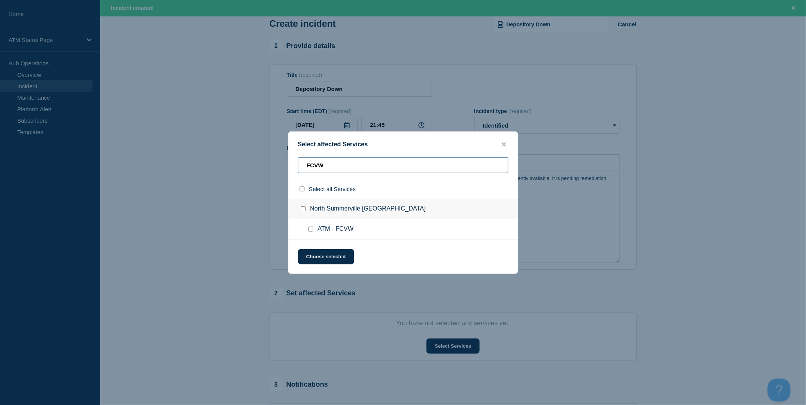
type input "FCVW"
click at [303, 189] on input "select all checkbox" at bounding box center [301, 189] width 5 height 5
checkbox input "true"
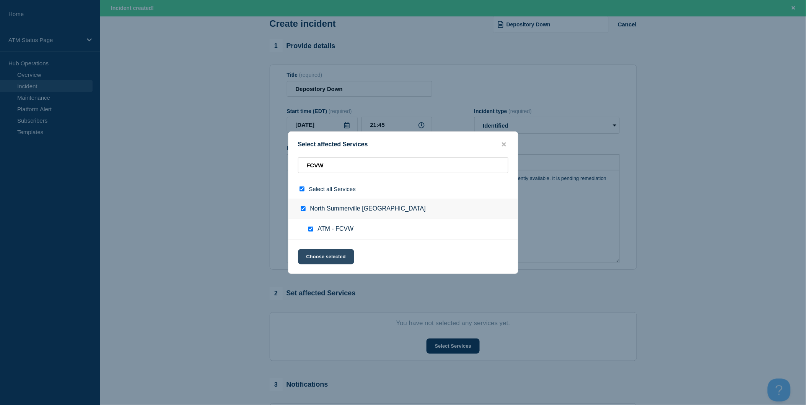
click at [328, 257] on button "Choose selected" at bounding box center [326, 256] width 56 height 15
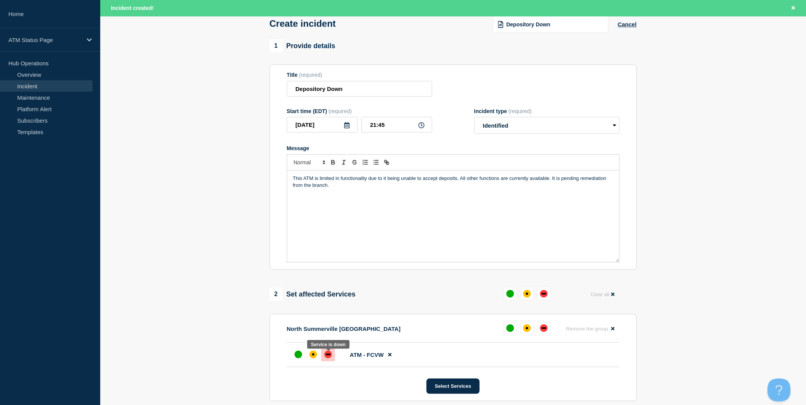
click at [324, 358] on div "down" at bounding box center [328, 355] width 8 height 8
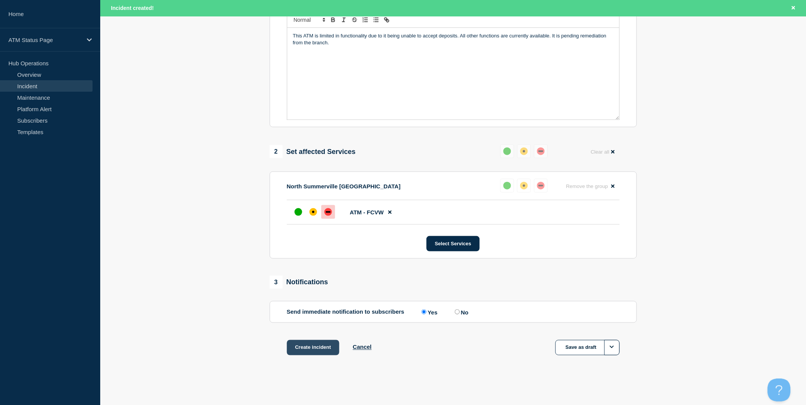
click at [328, 345] on button "Create incident" at bounding box center [313, 347] width 53 height 15
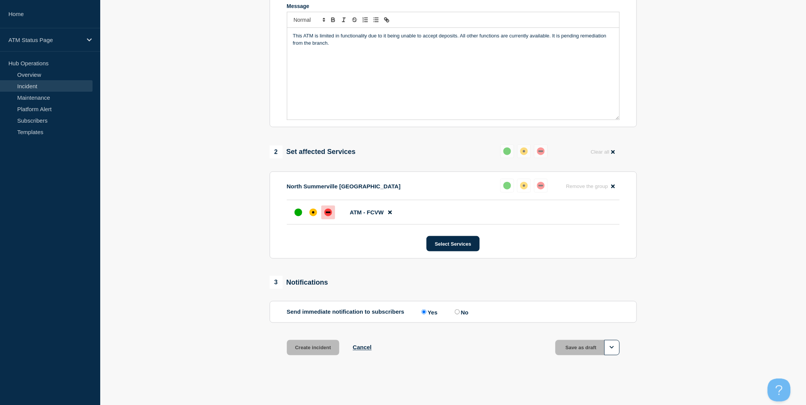
scroll to position [171, 0]
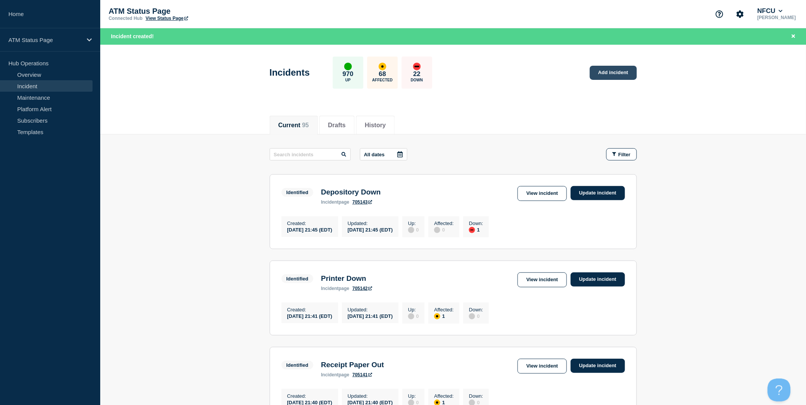
click at [623, 70] on link "Add incident" at bounding box center [613, 73] width 47 height 14
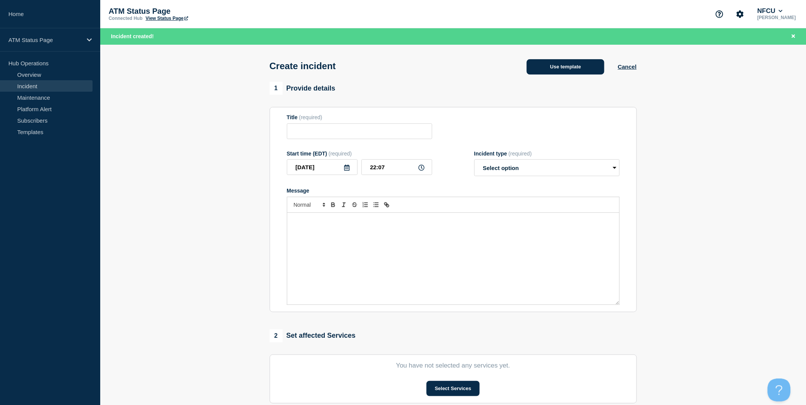
click at [593, 70] on button "Use template" at bounding box center [566, 66] width 78 height 15
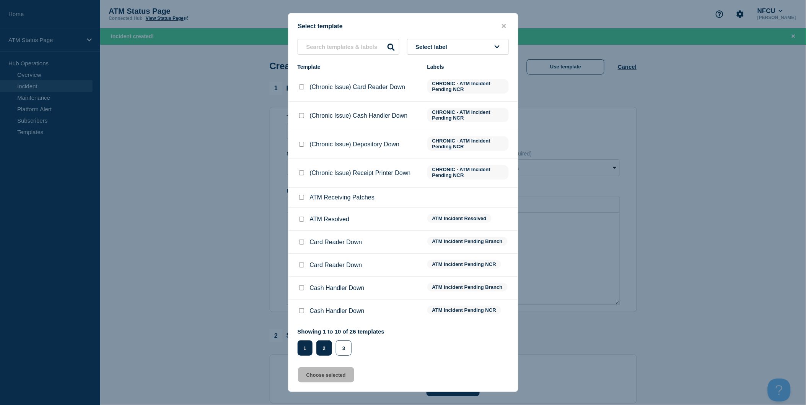
click at [322, 347] on button "2" at bounding box center [324, 348] width 16 height 15
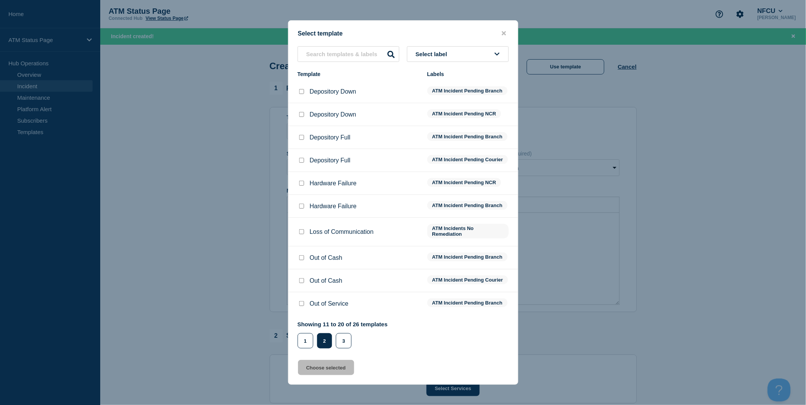
click at [302, 89] on input "Depository Down checkbox" at bounding box center [301, 91] width 5 height 5
checkbox input "true"
click at [341, 372] on button "Choose selected" at bounding box center [326, 367] width 56 height 15
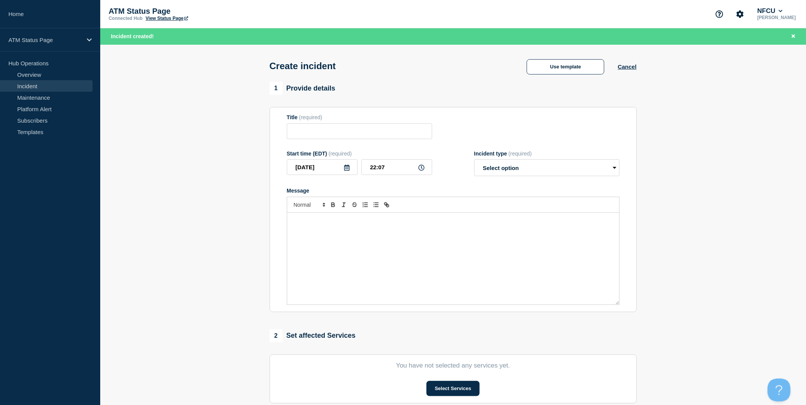
type input "Depository Down"
select select "identified"
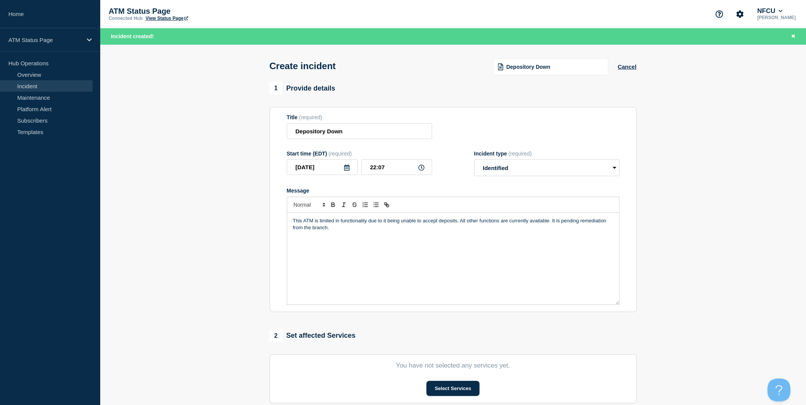
scroll to position [85, 0]
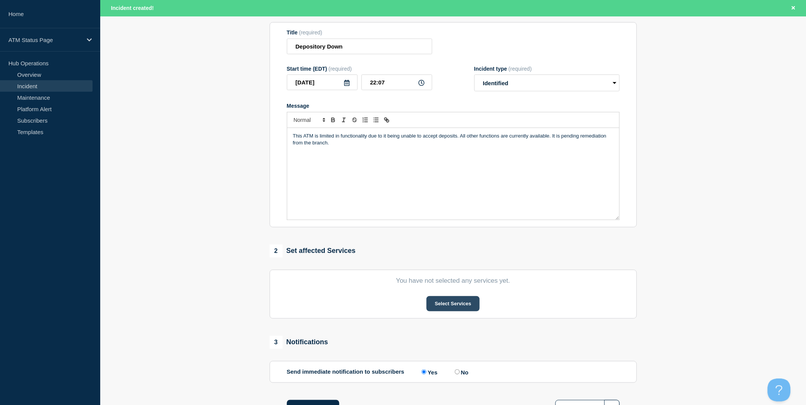
click at [445, 308] on button "Select Services" at bounding box center [452, 303] width 53 height 15
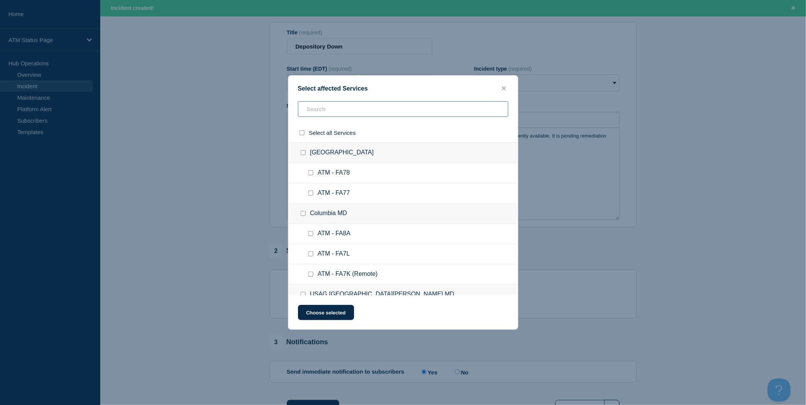
click at [381, 109] on input "text" at bounding box center [403, 109] width 210 height 16
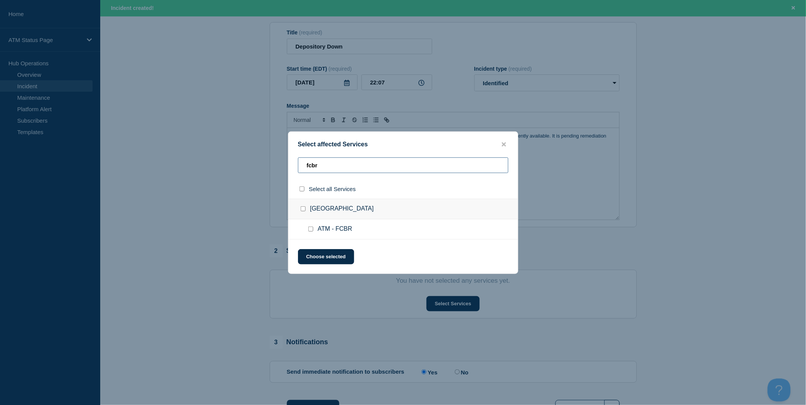
type input "fcbr"
click at [303, 190] on input "select all checkbox" at bounding box center [301, 189] width 5 height 5
checkbox input "true"
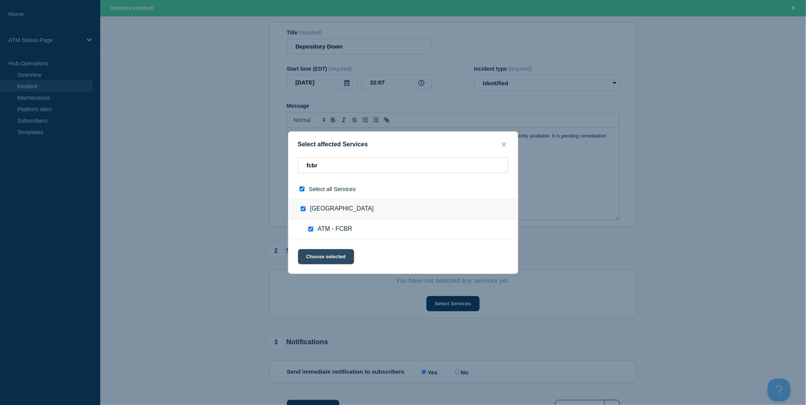
click at [325, 256] on button "Choose selected" at bounding box center [326, 256] width 56 height 15
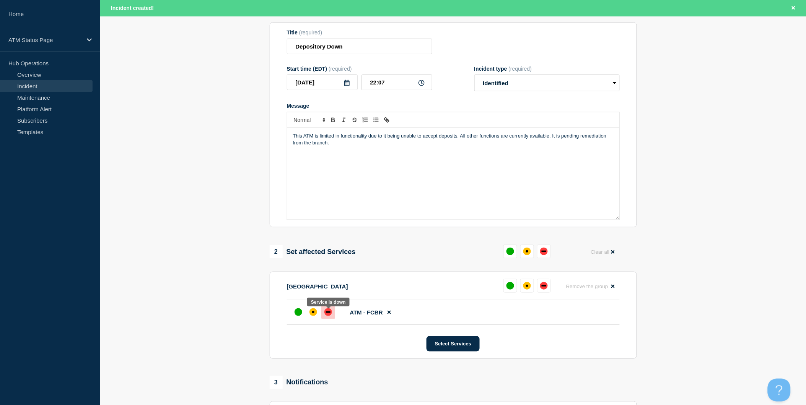
click at [331, 313] on div "down" at bounding box center [328, 313] width 8 height 8
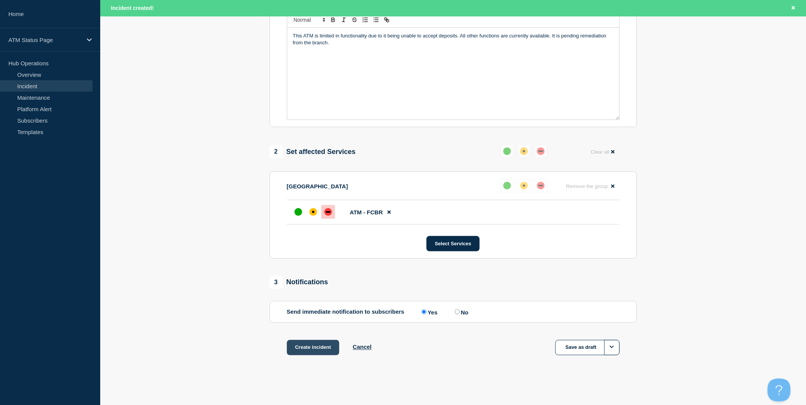
click at [314, 350] on button "Create incident" at bounding box center [313, 347] width 53 height 15
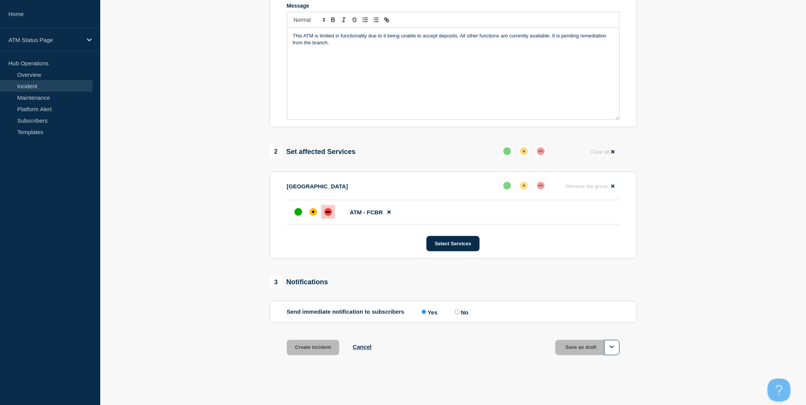
scroll to position [171, 0]
